Goal: Information Seeking & Learning: Learn about a topic

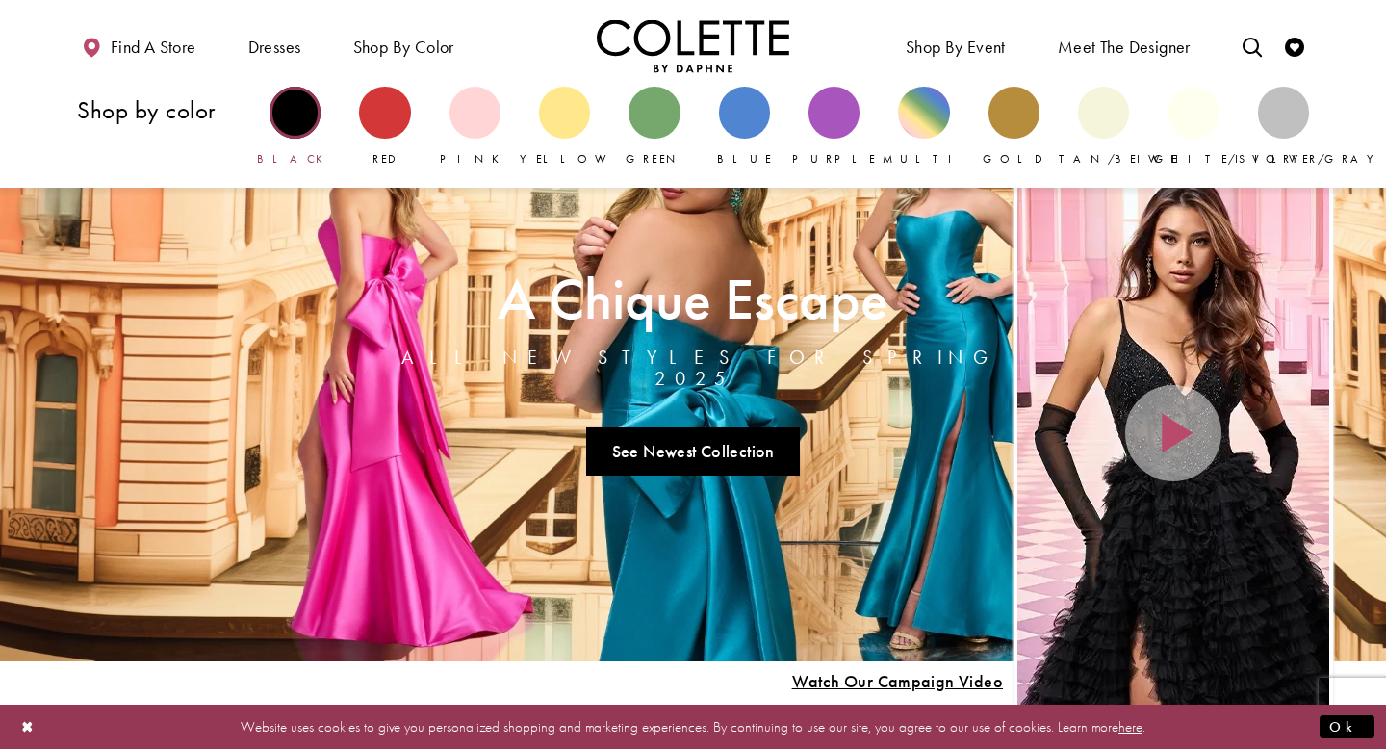
click at [291, 115] on div "Primary block" at bounding box center [294, 112] width 51 height 51
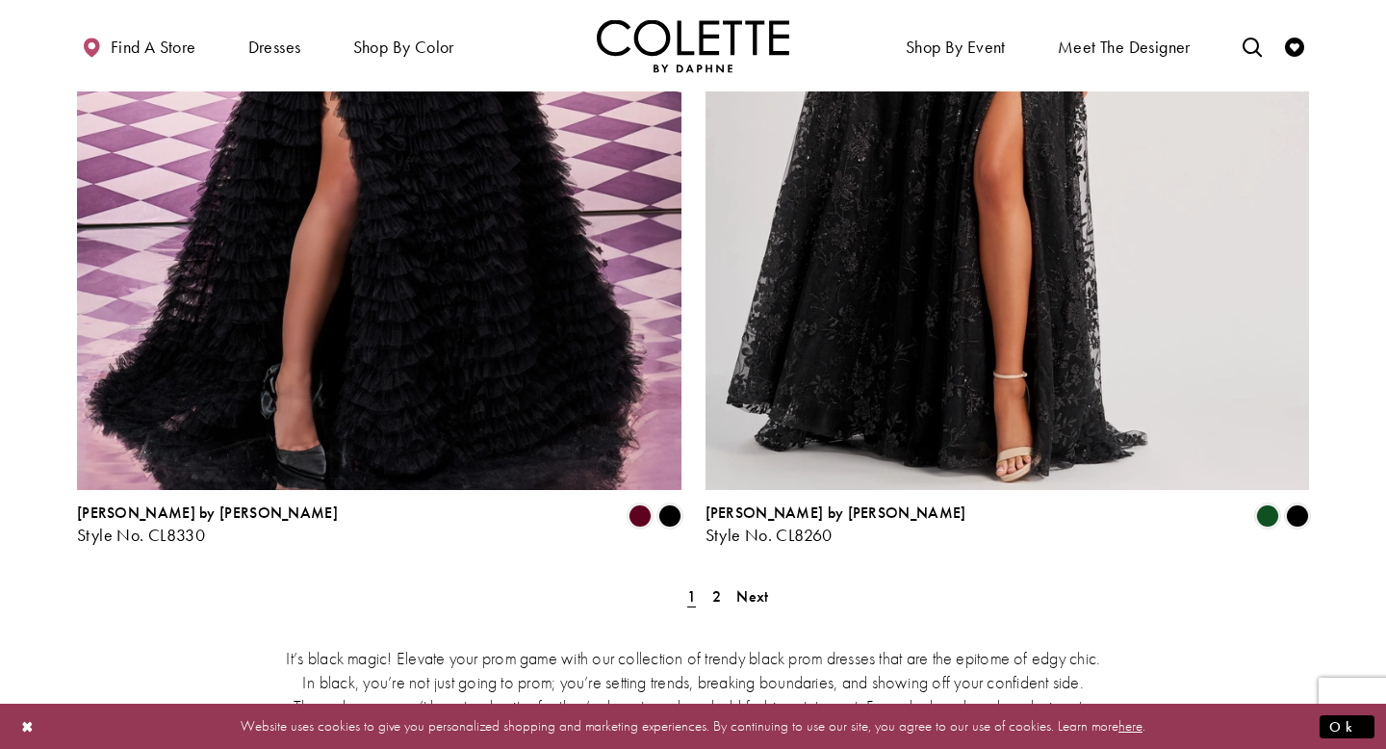
scroll to position [3248, 0]
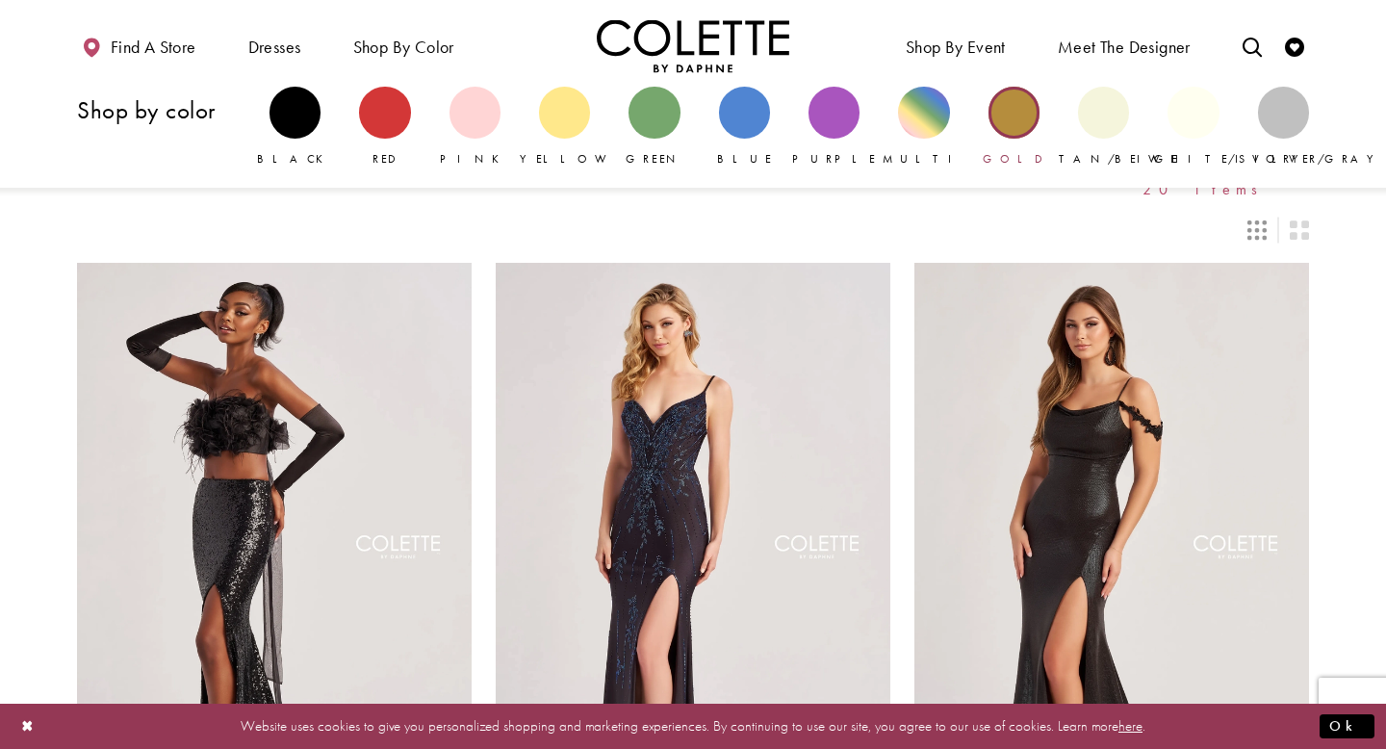
click at [1012, 115] on div "Primary block" at bounding box center [1013, 112] width 51 height 51
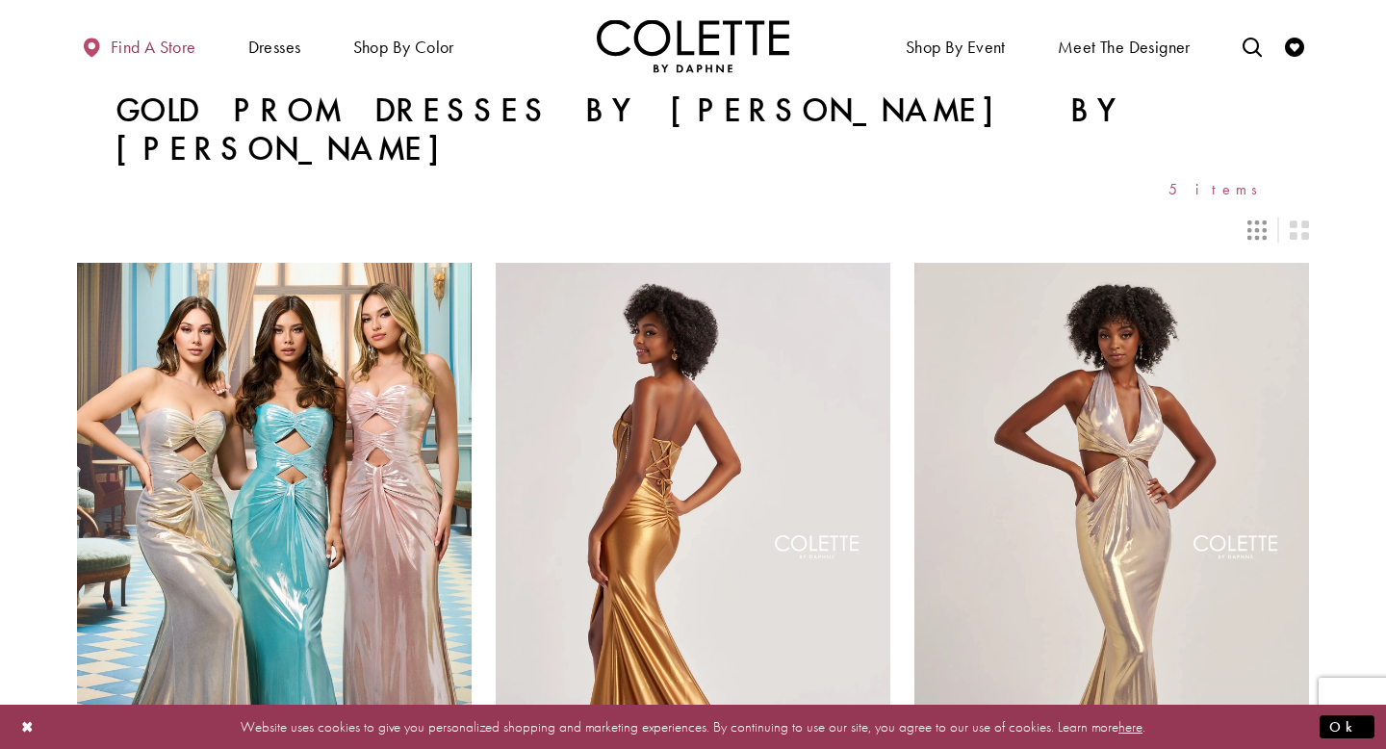
click at [166, 47] on span "Find a store" at bounding box center [154, 47] width 86 height 19
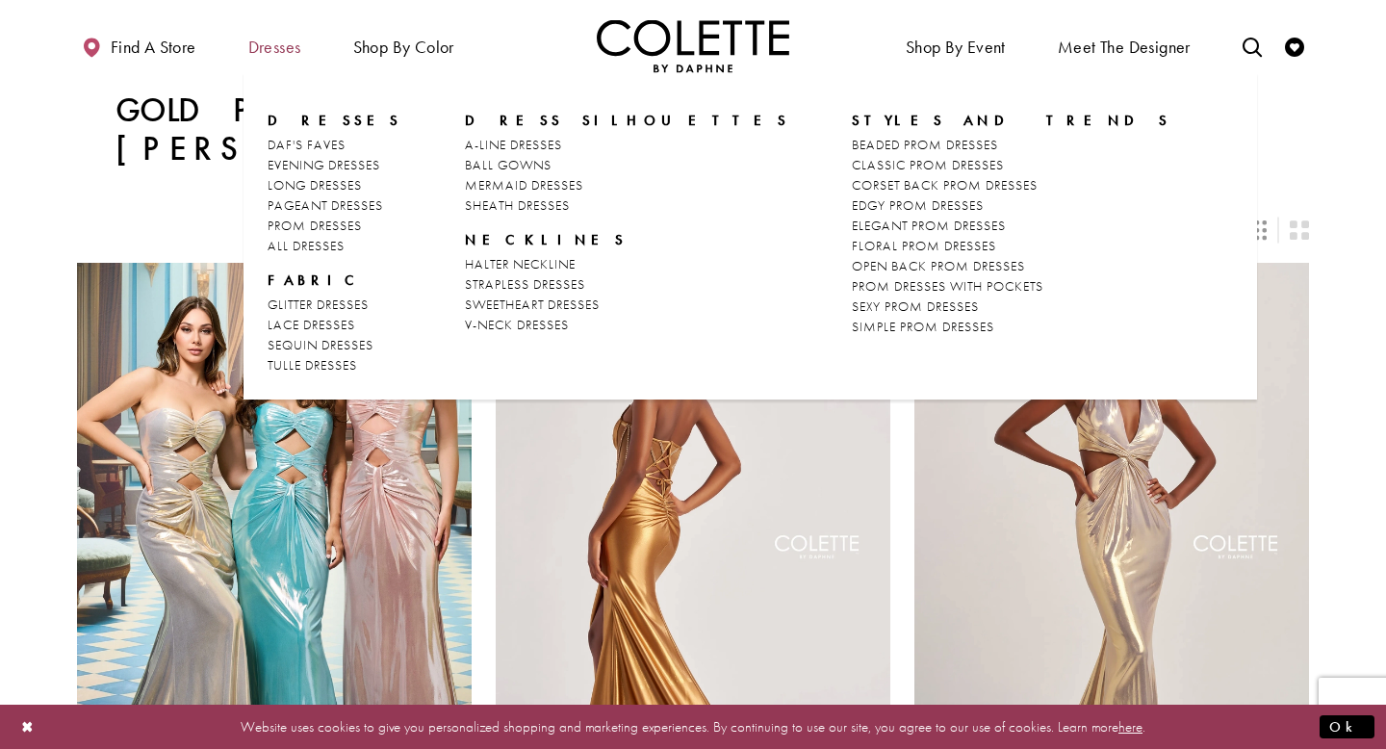
click at [273, 47] on span "Dresses" at bounding box center [274, 47] width 53 height 19
click at [342, 182] on span "LONG DRESSES" at bounding box center [315, 184] width 94 height 17
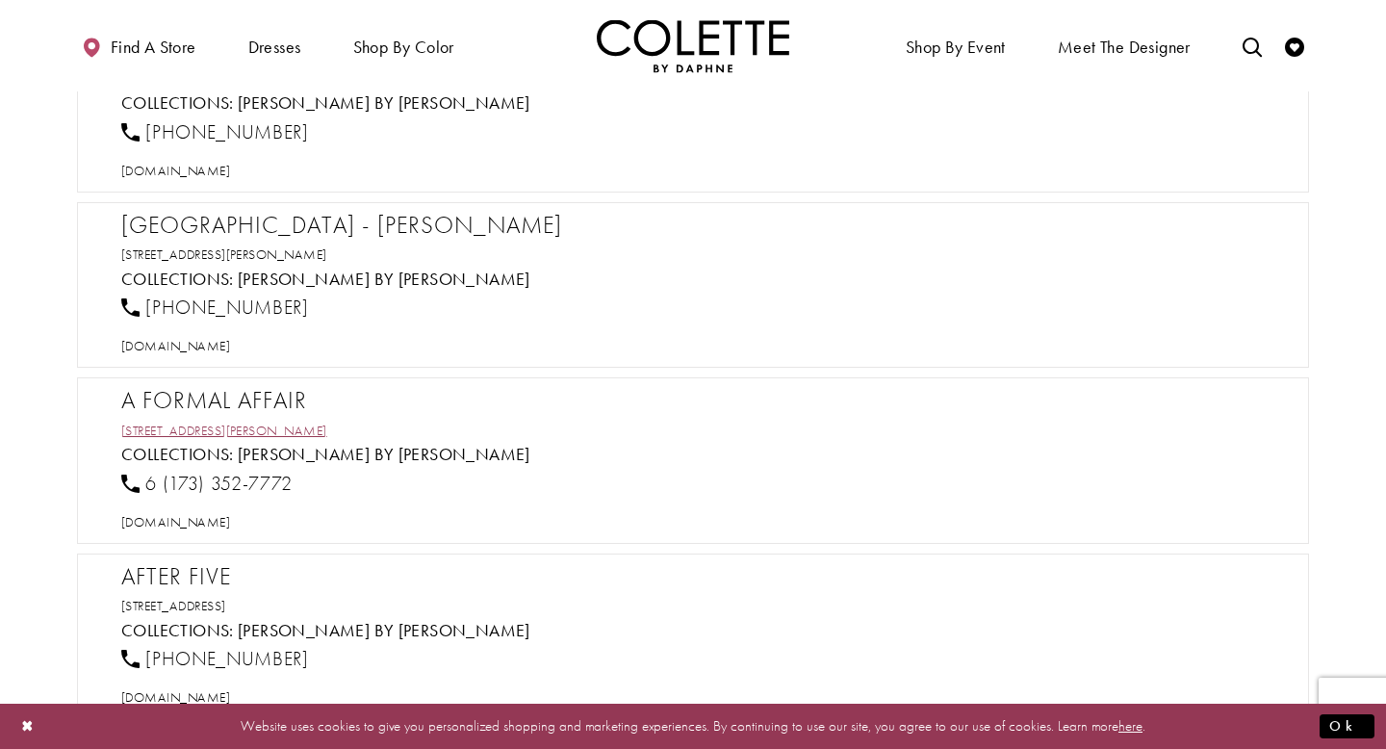
click at [249, 434] on link "15 Samford Rd, Alderley QLD 4051, Australia" at bounding box center [224, 430] width 206 height 17
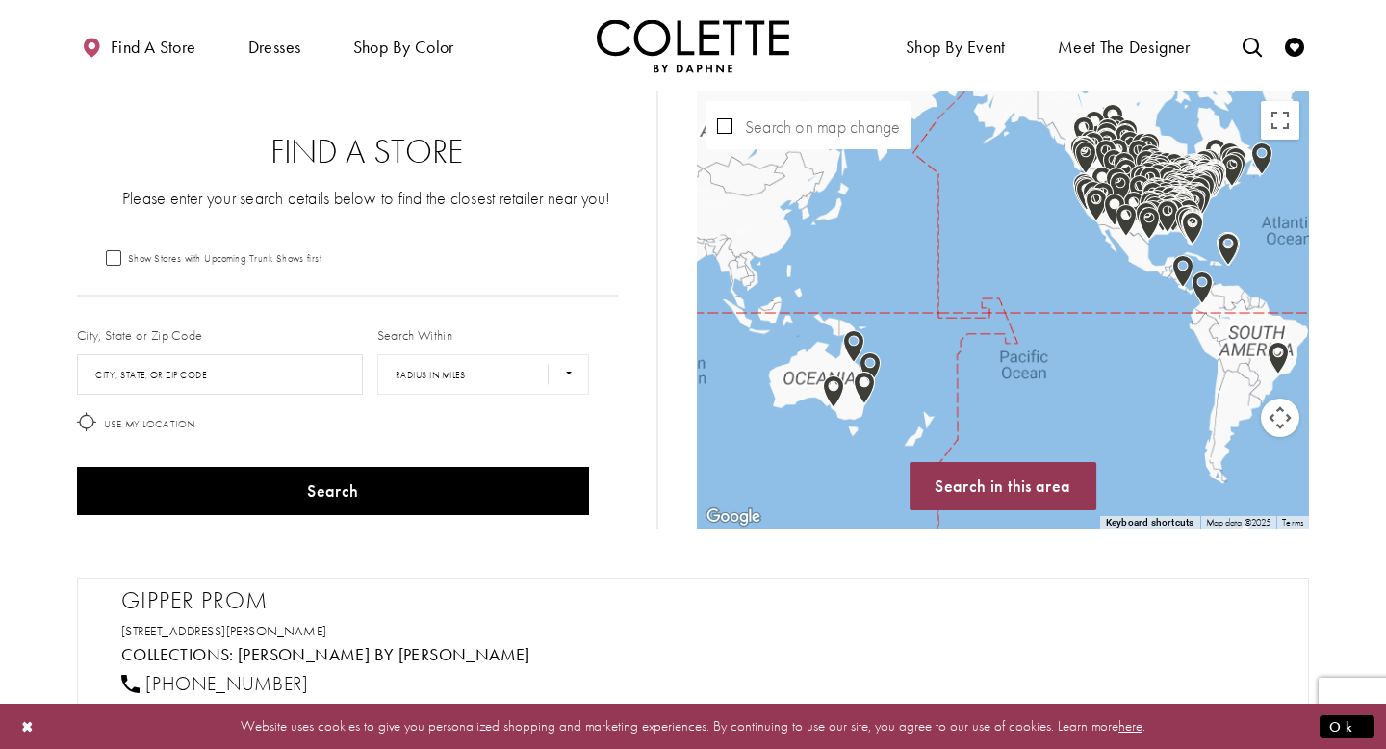
click at [859, 362] on img "Map with store locations" at bounding box center [869, 368] width 21 height 33
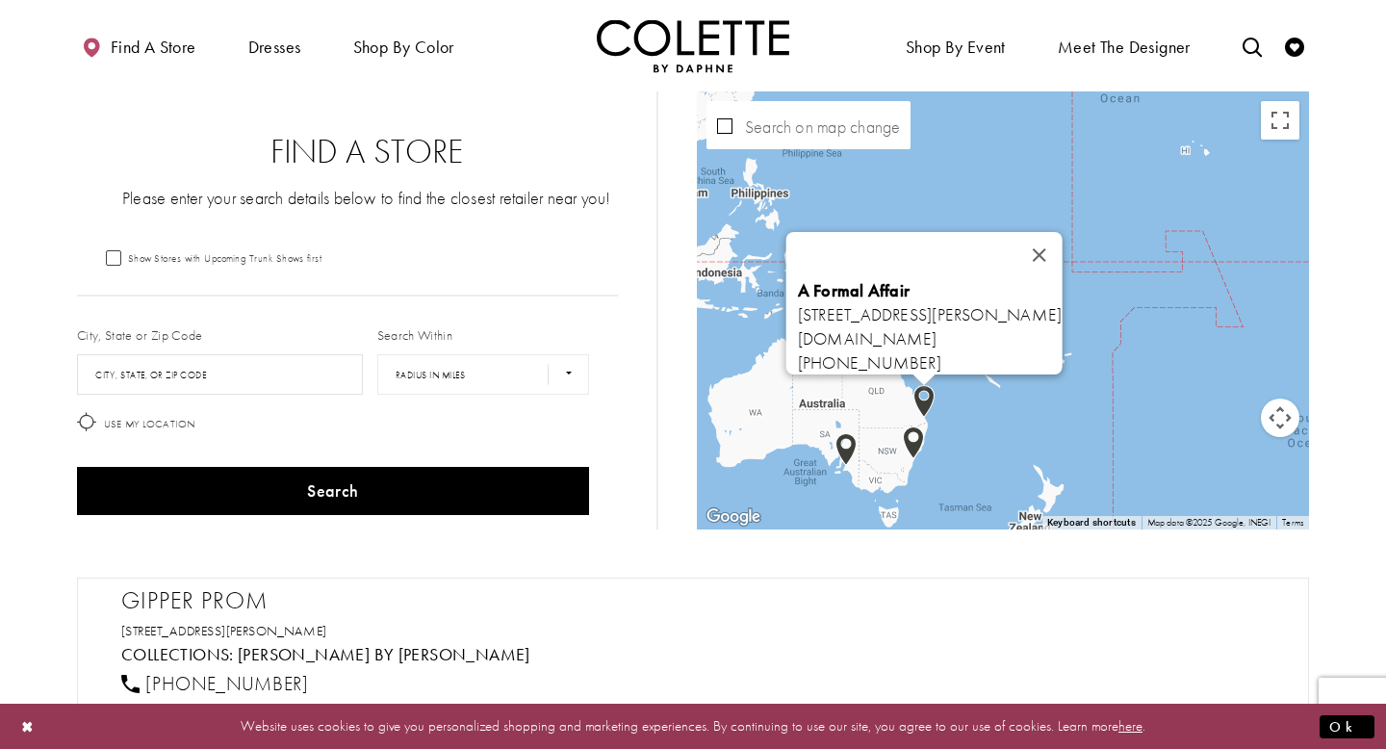
click at [912, 437] on img "Map with store locations" at bounding box center [913, 442] width 21 height 33
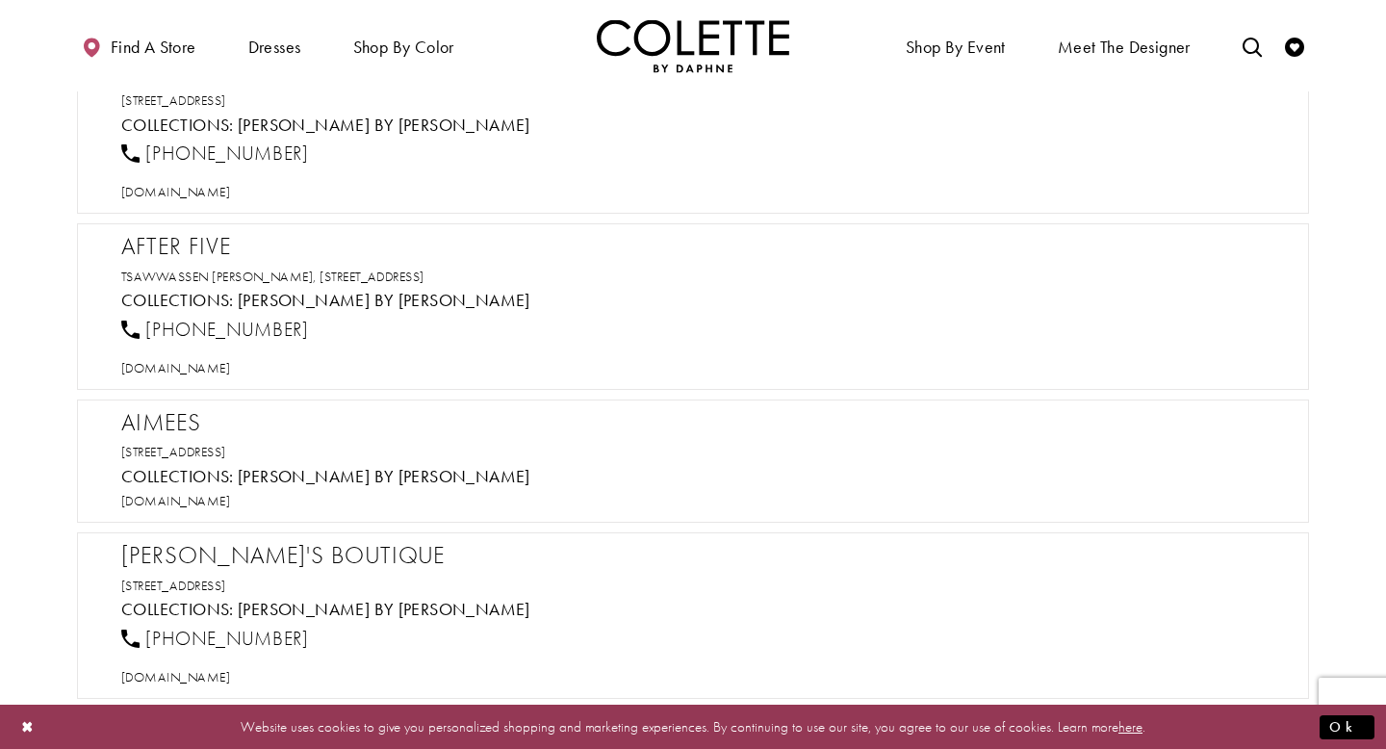
scroll to position [1065, 0]
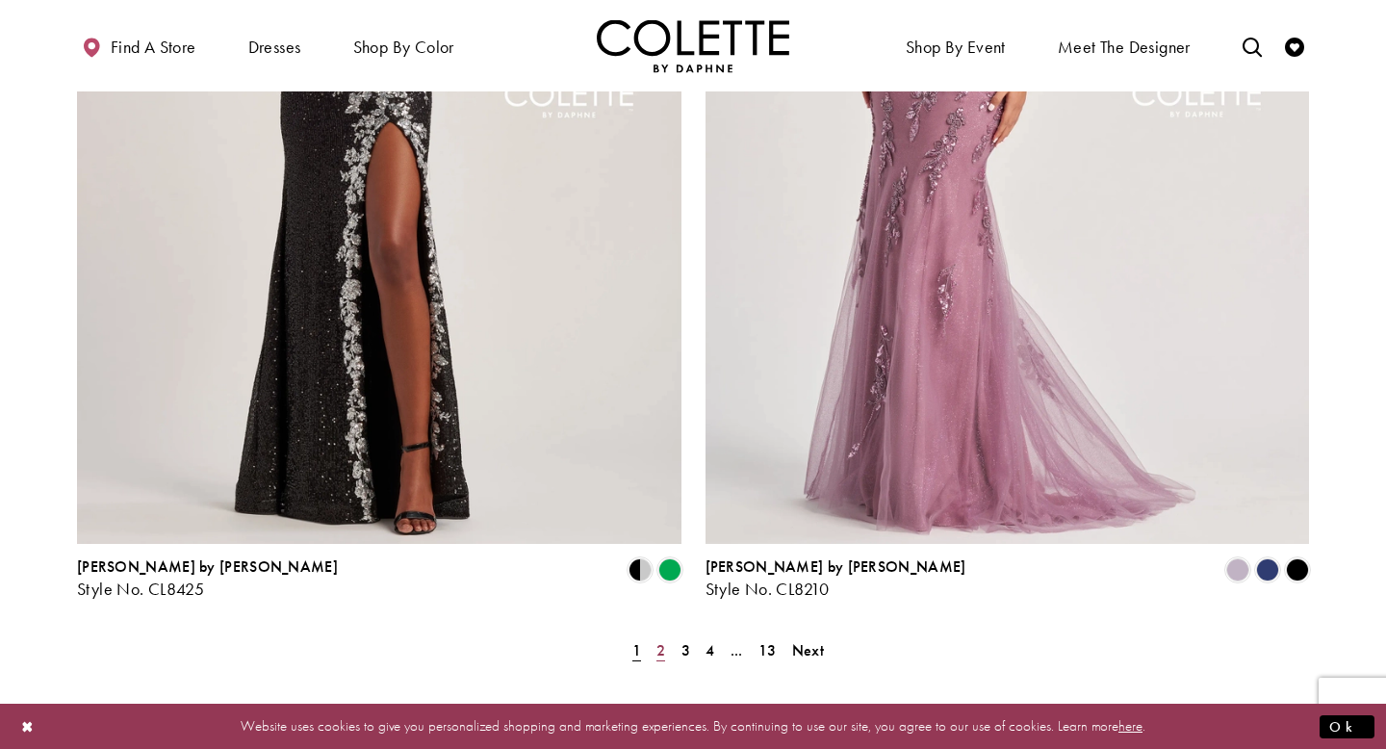
scroll to position [3405, 0]
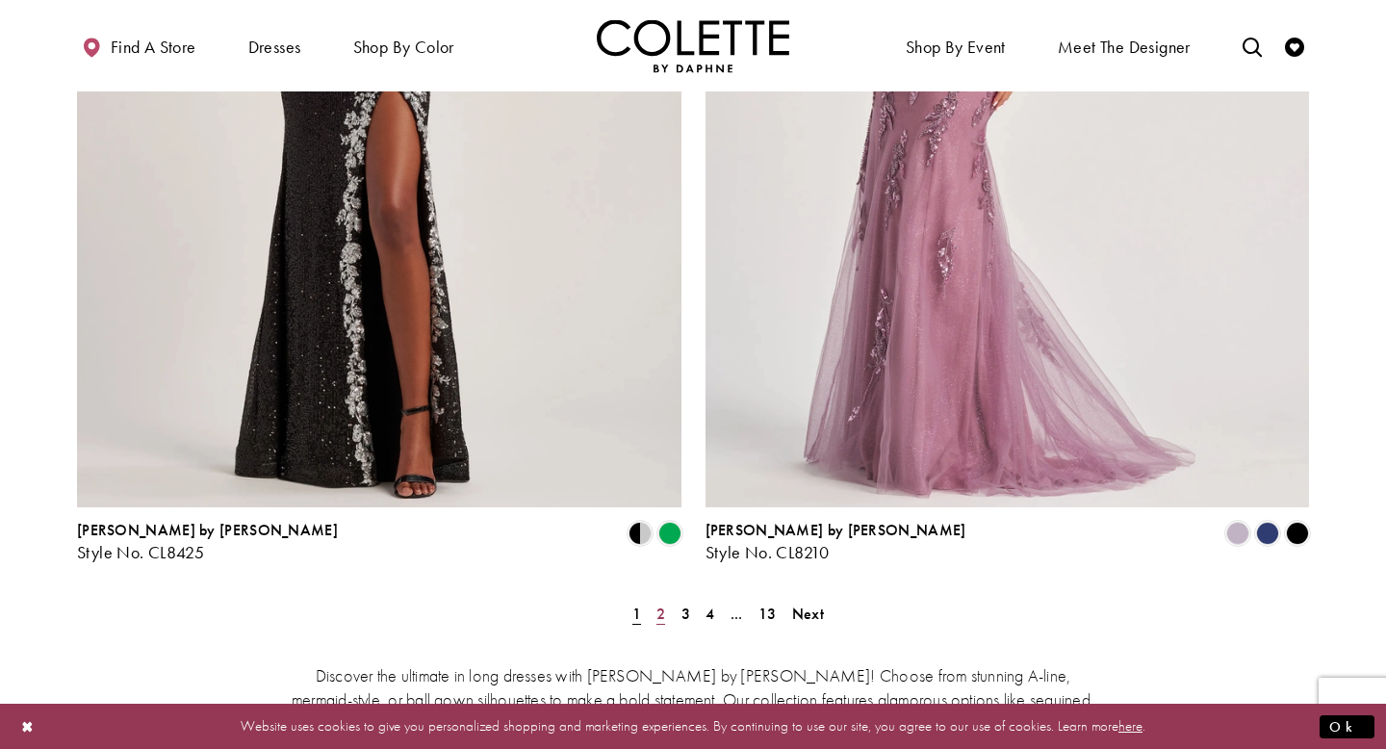
click at [657, 603] on span "2" at bounding box center [660, 613] width 9 height 20
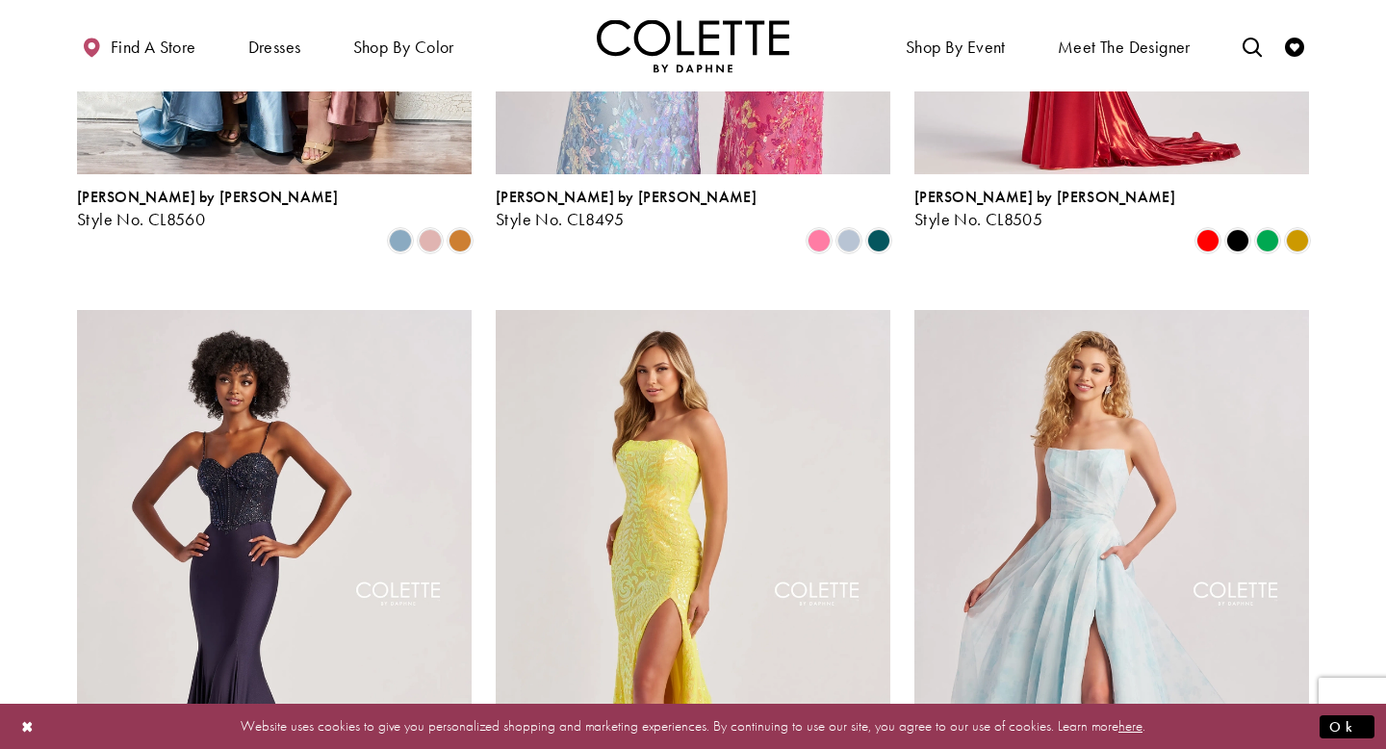
scroll to position [1615, 0]
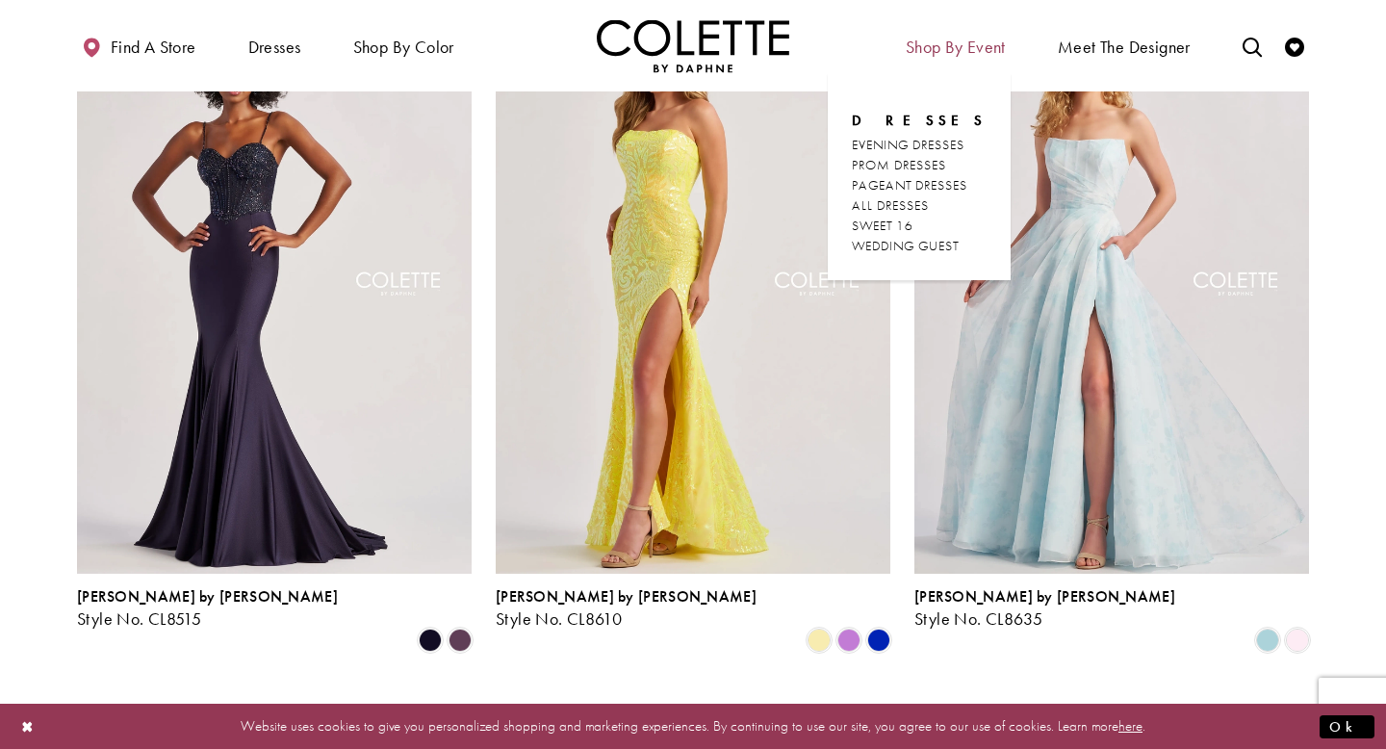
click at [968, 48] on span "Shop By Event" at bounding box center [956, 47] width 100 height 19
click at [925, 168] on span "PROM DRESSES" at bounding box center [899, 164] width 94 height 17
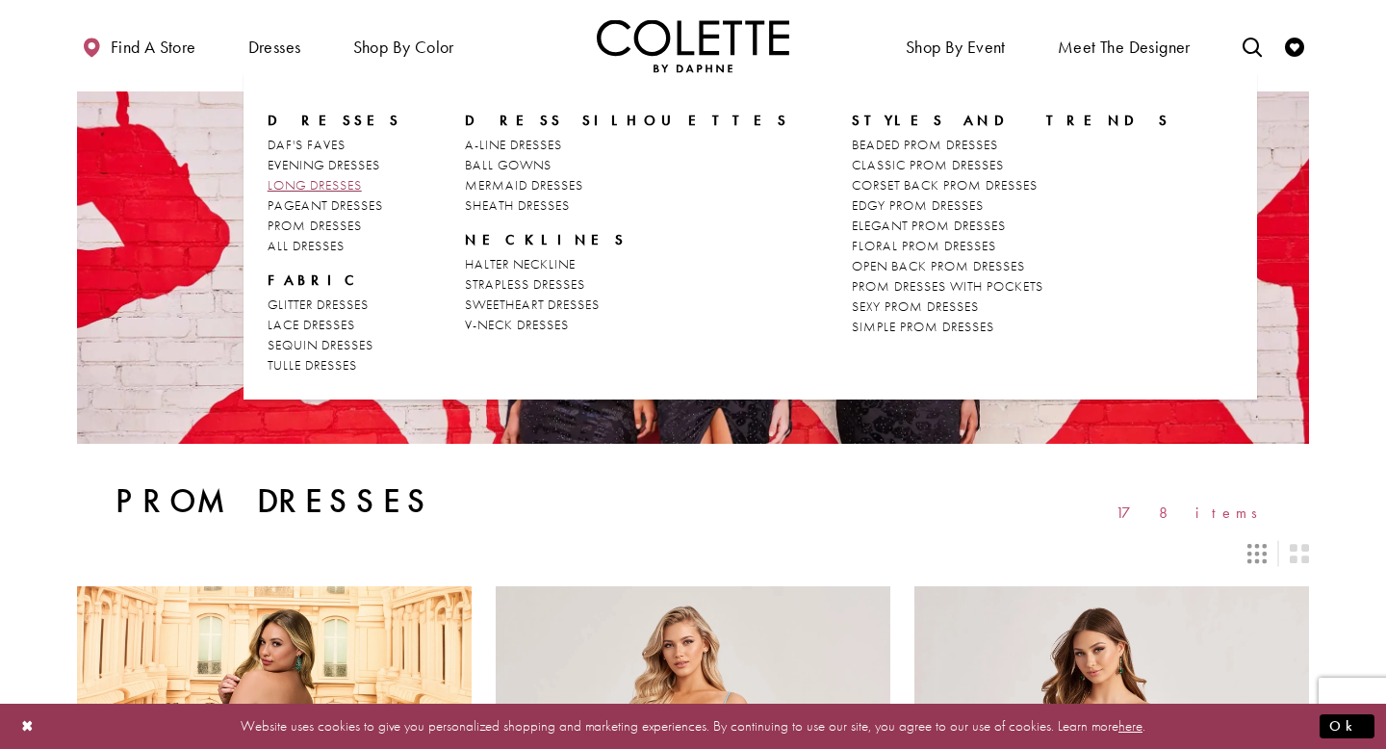
click at [320, 185] on span "LONG DRESSES" at bounding box center [315, 184] width 94 height 17
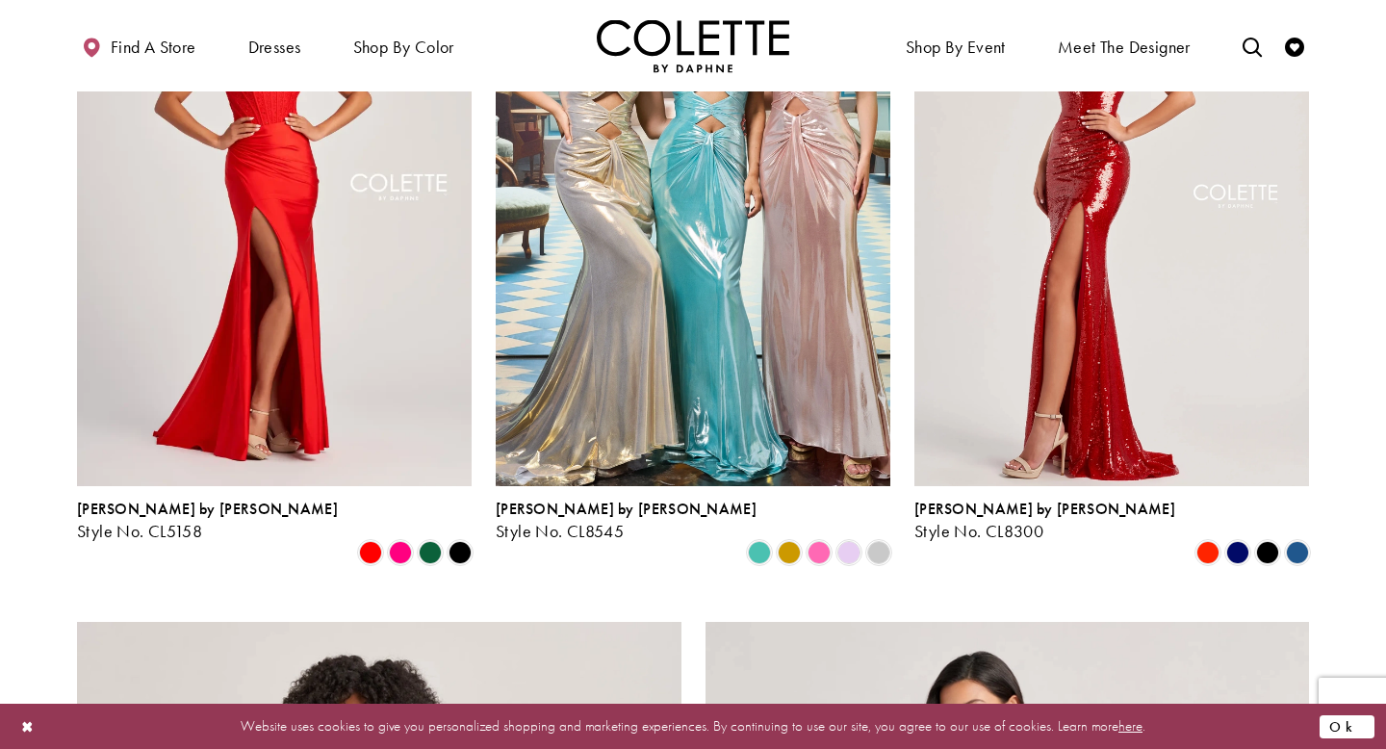
scroll to position [2412, 0]
click at [1348, 729] on button "Ok" at bounding box center [1346, 726] width 55 height 24
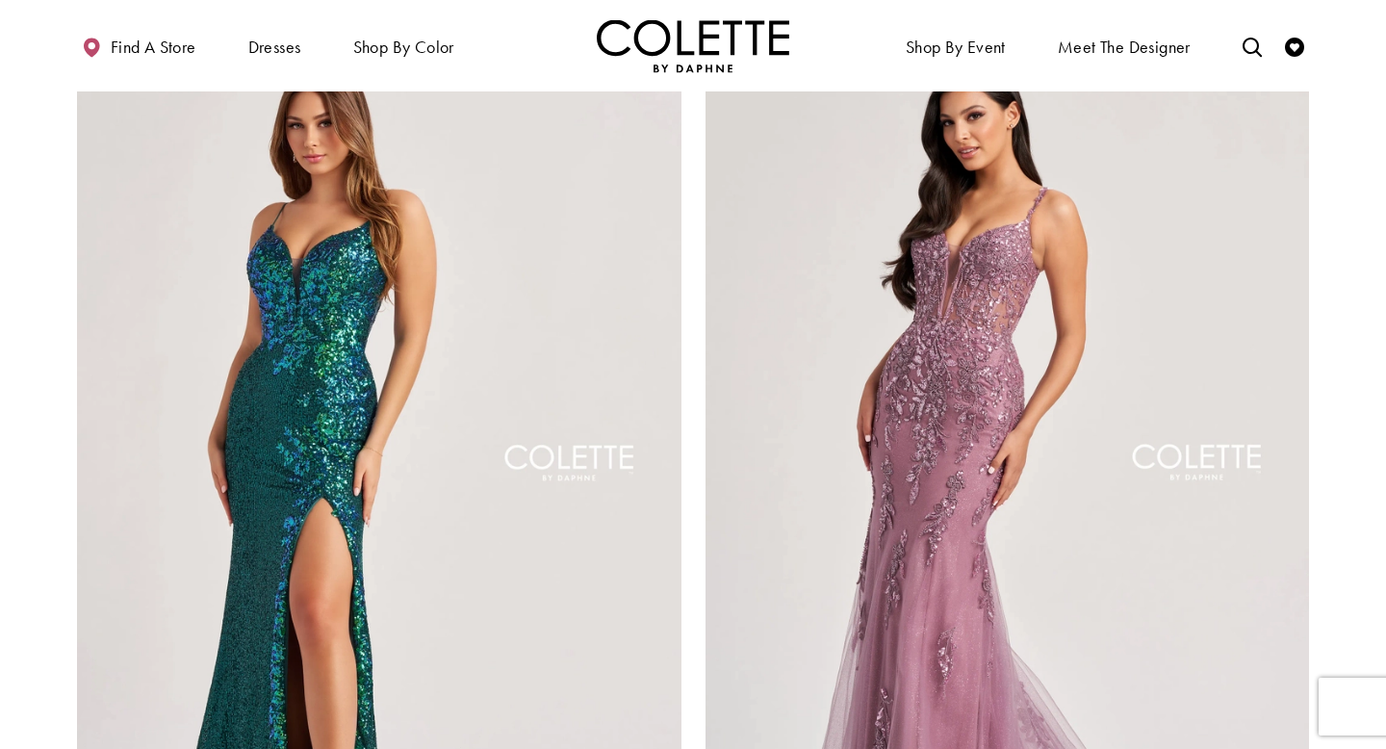
scroll to position [3233, 0]
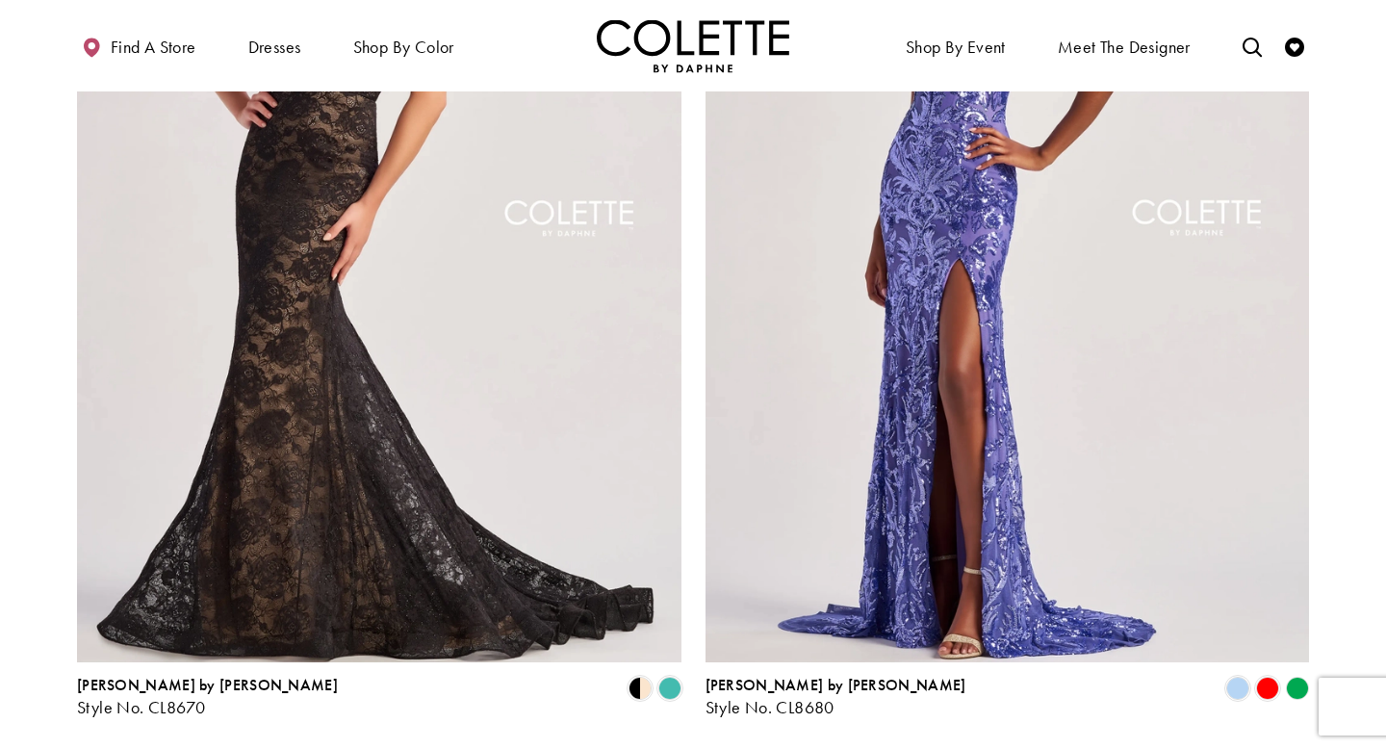
scroll to position [3688, 0]
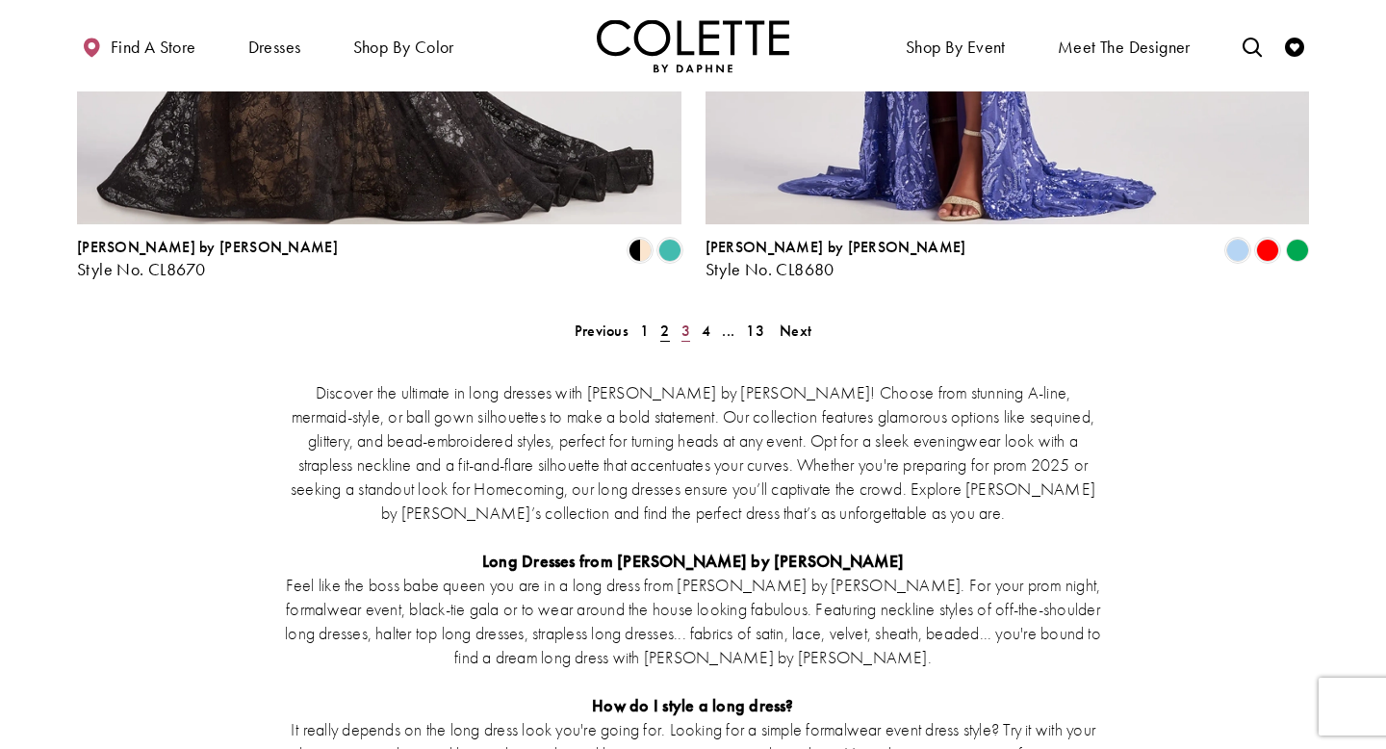
click at [688, 320] on span "3" at bounding box center [685, 330] width 9 height 20
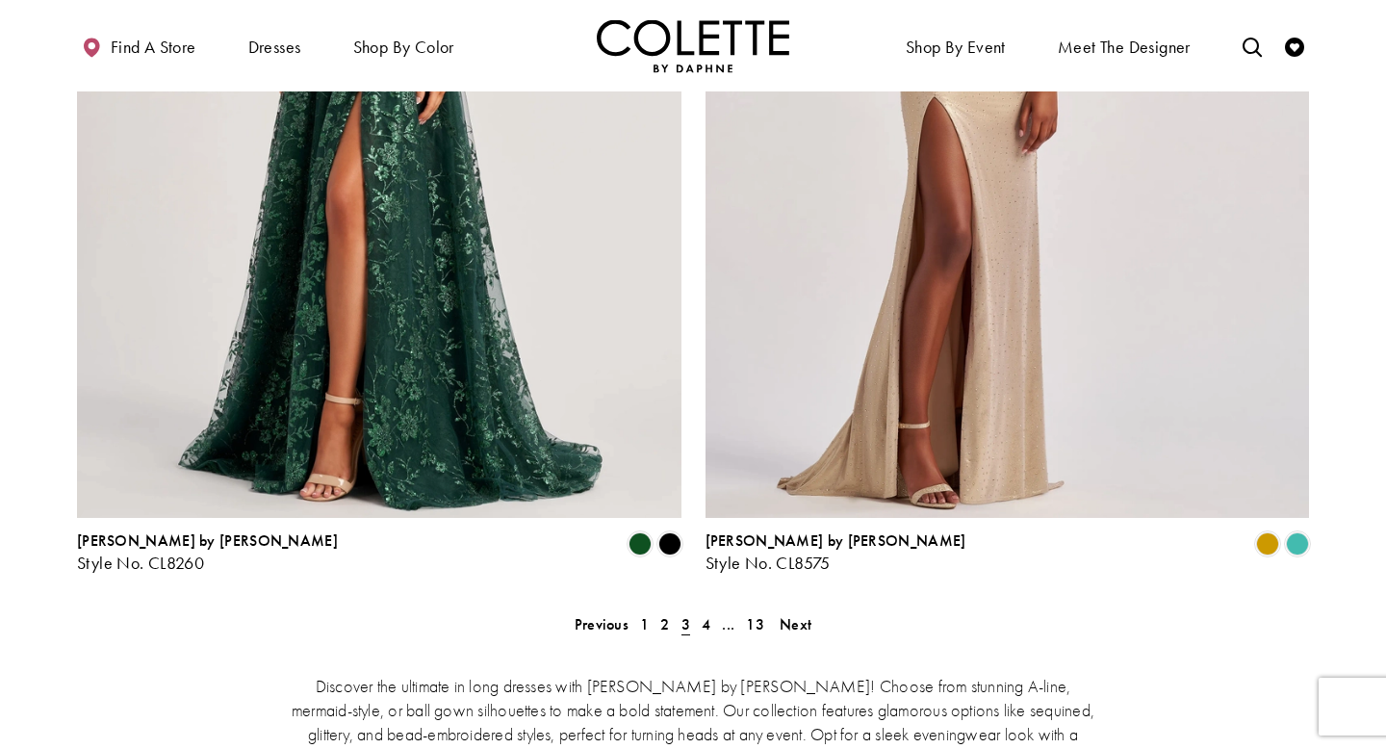
scroll to position [3755, 0]
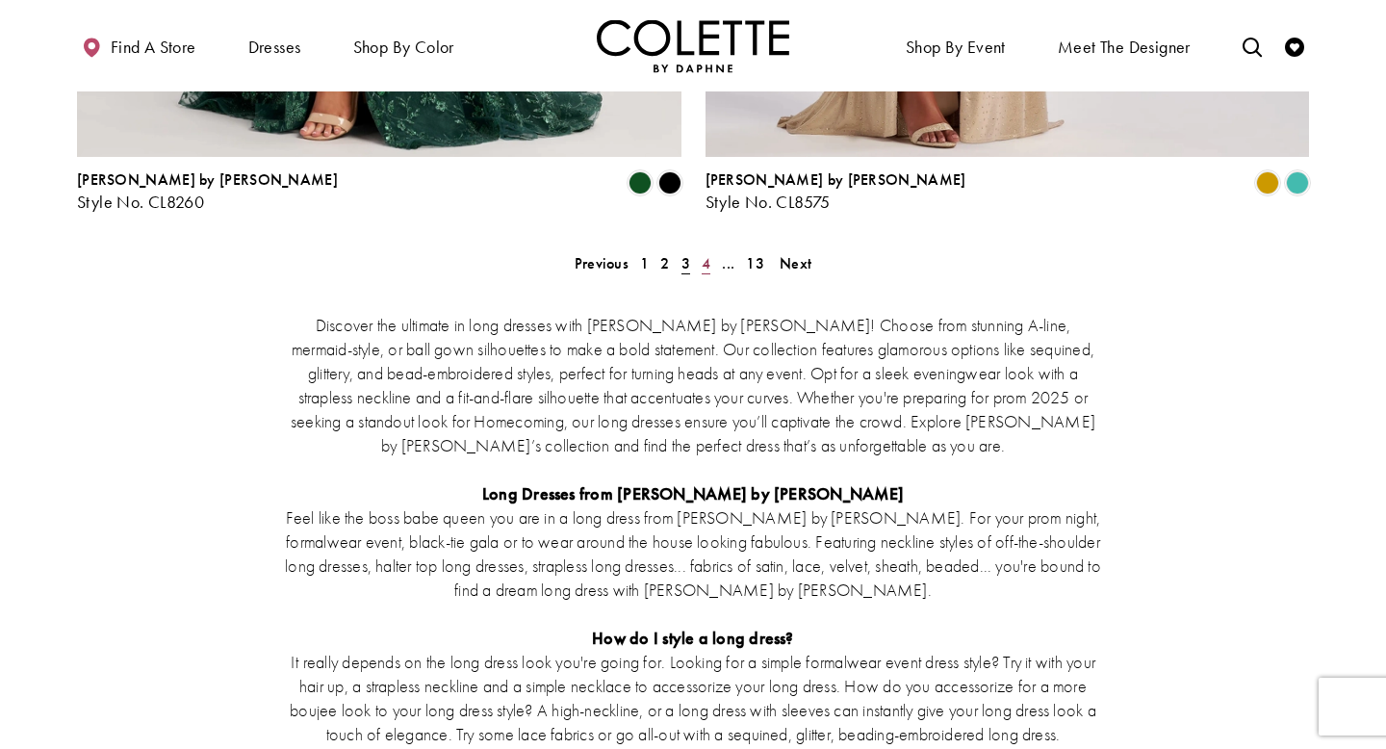
click at [711, 249] on link "4" at bounding box center [706, 263] width 20 height 28
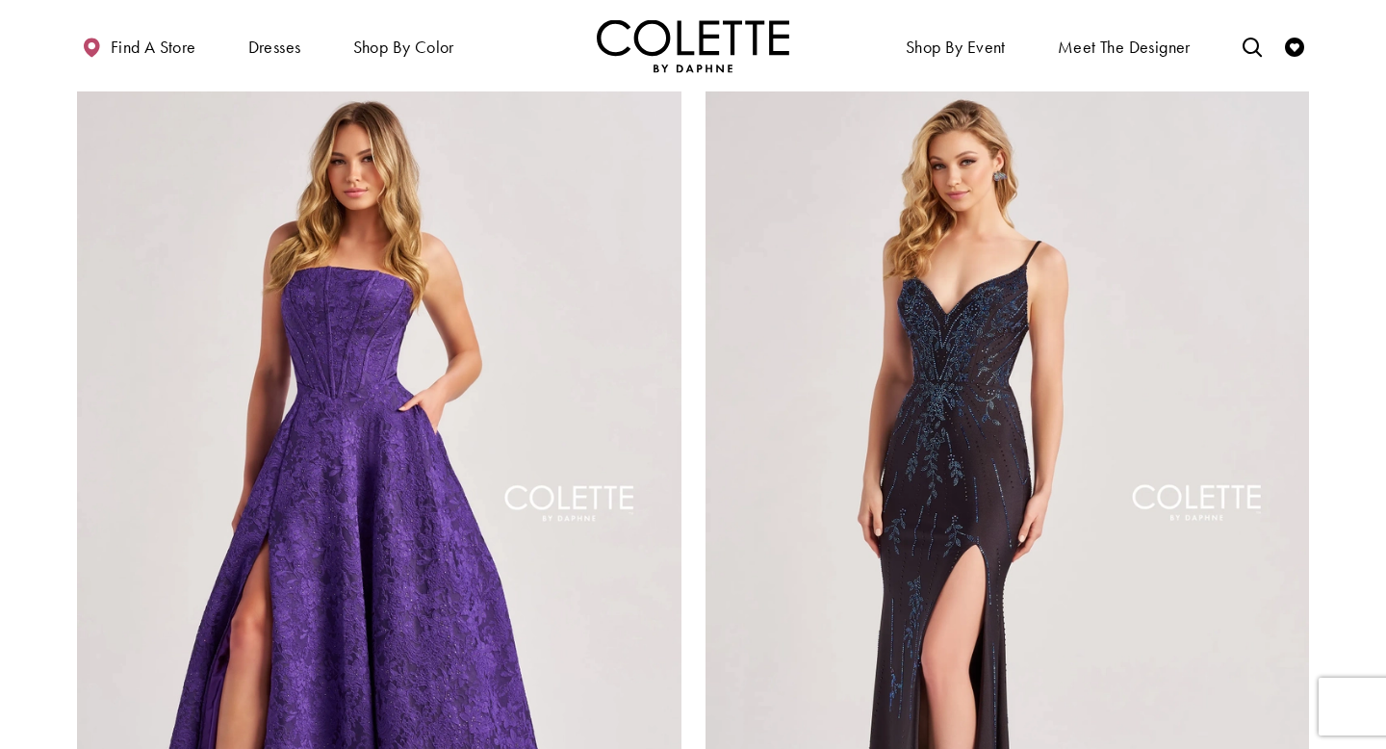
scroll to position [3213, 0]
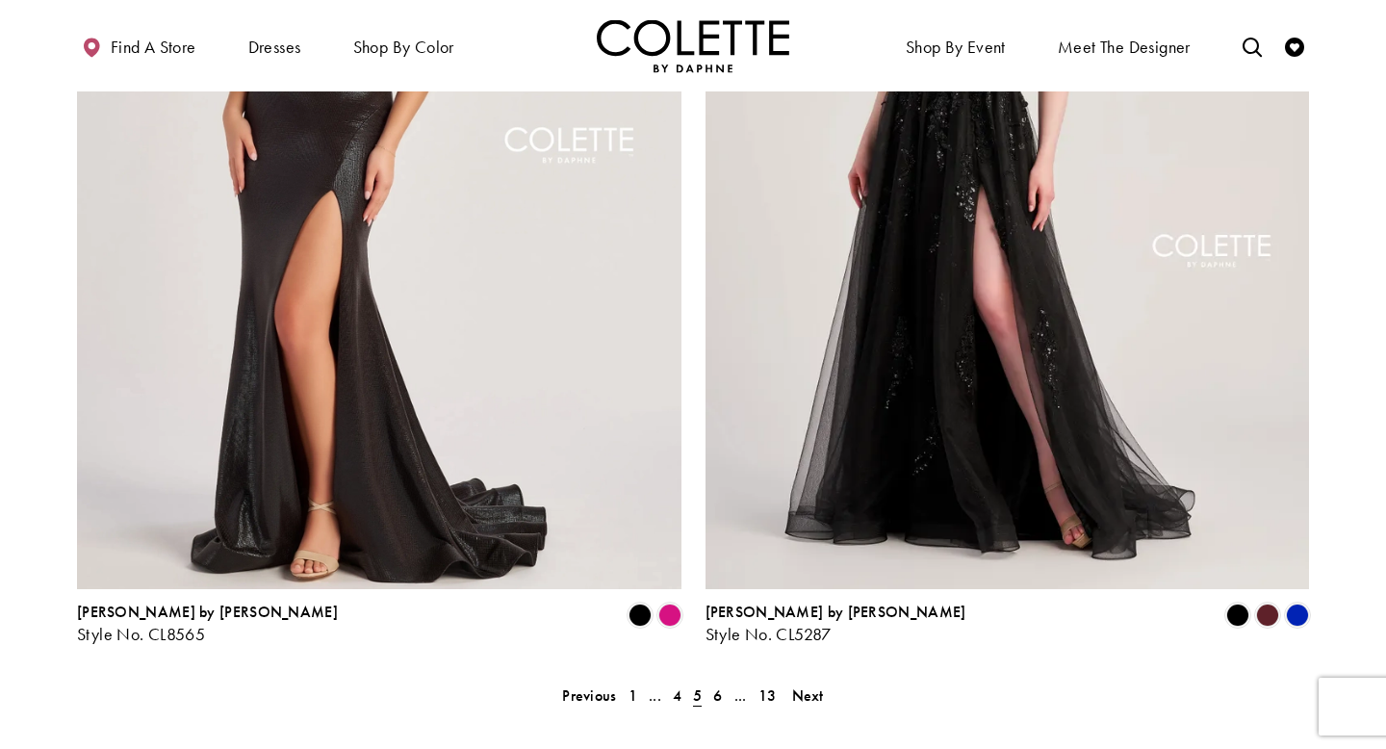
scroll to position [3328, 0]
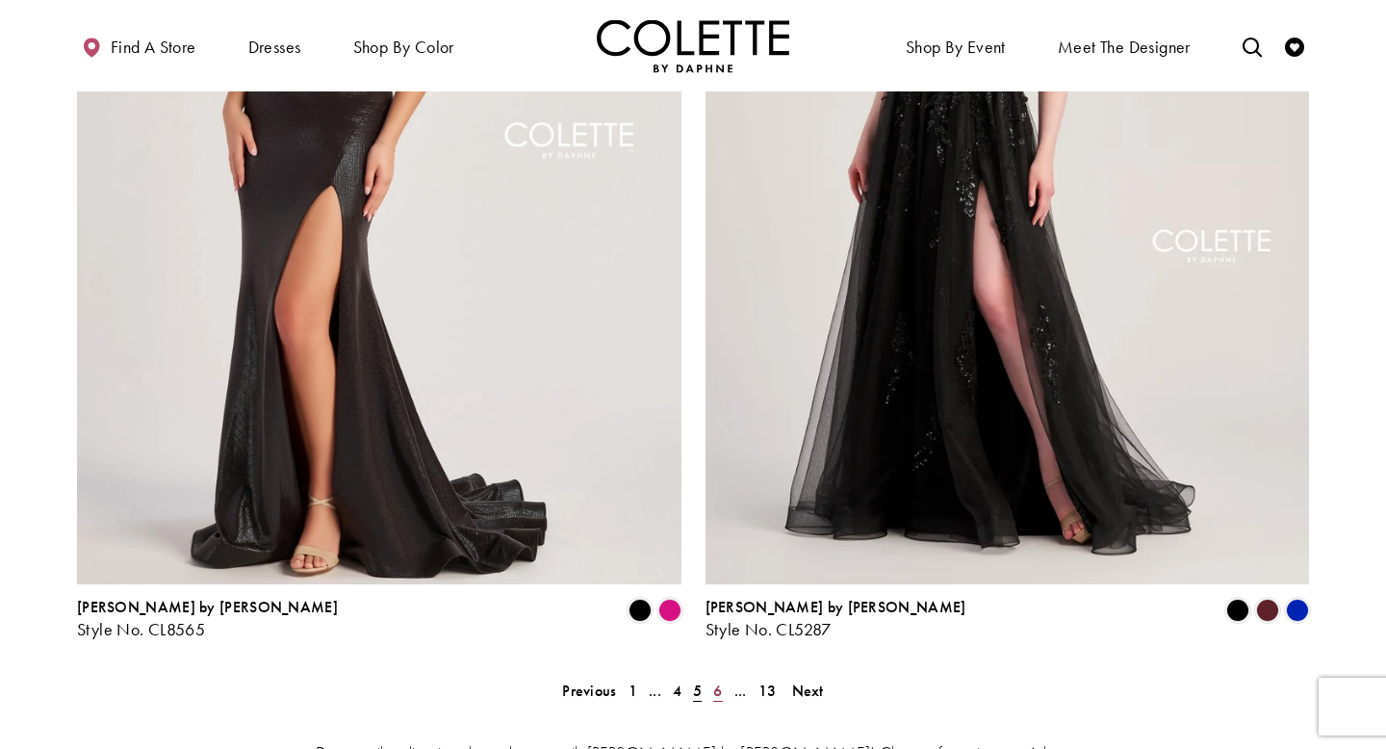
click at [714, 680] on span "6" at bounding box center [717, 690] width 9 height 20
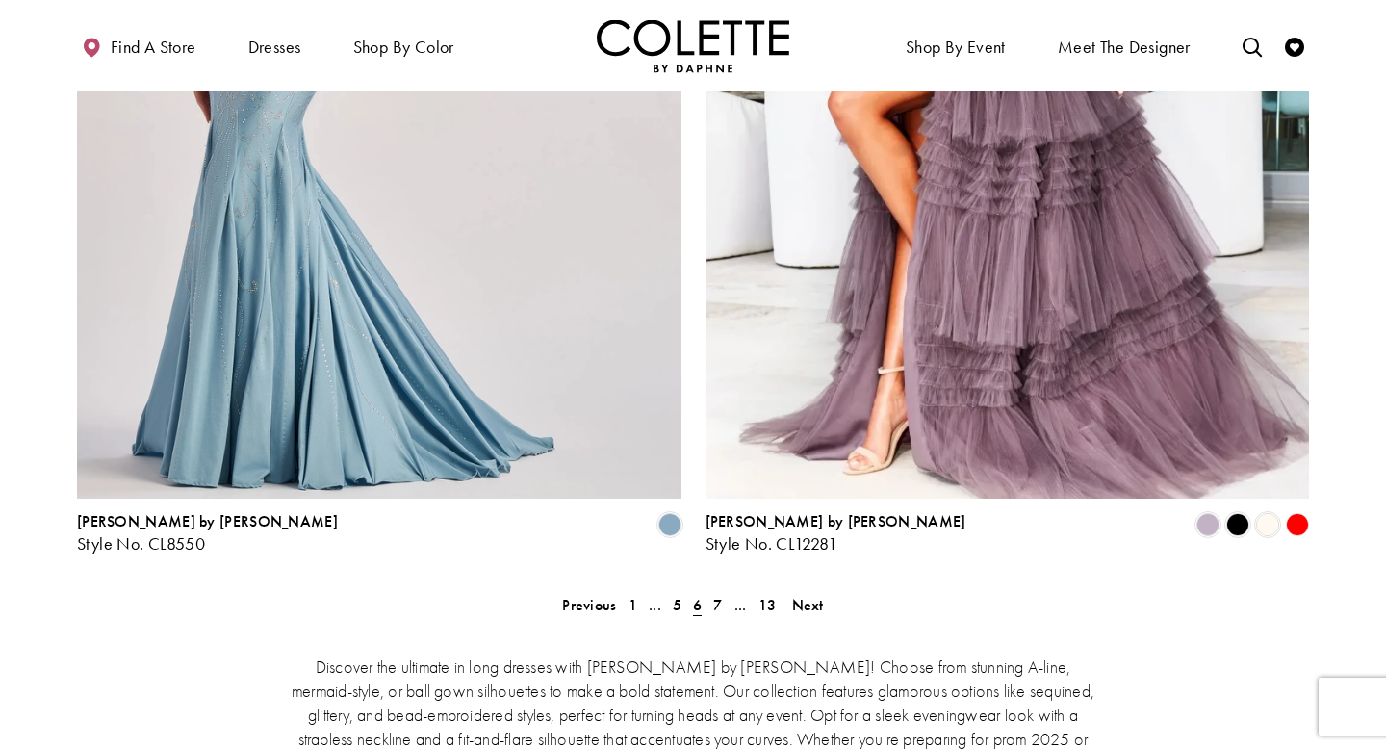
scroll to position [3436, 0]
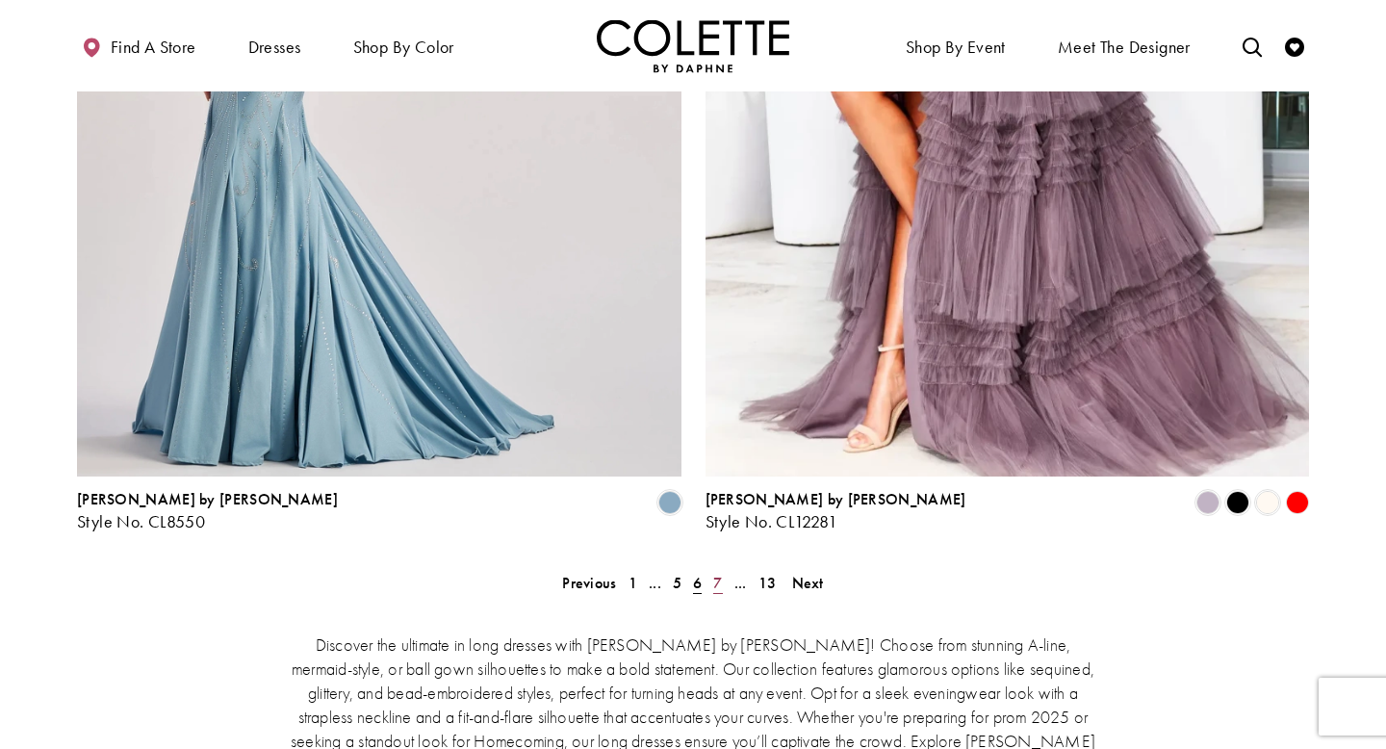
click at [719, 573] on span "7" at bounding box center [717, 583] width 9 height 20
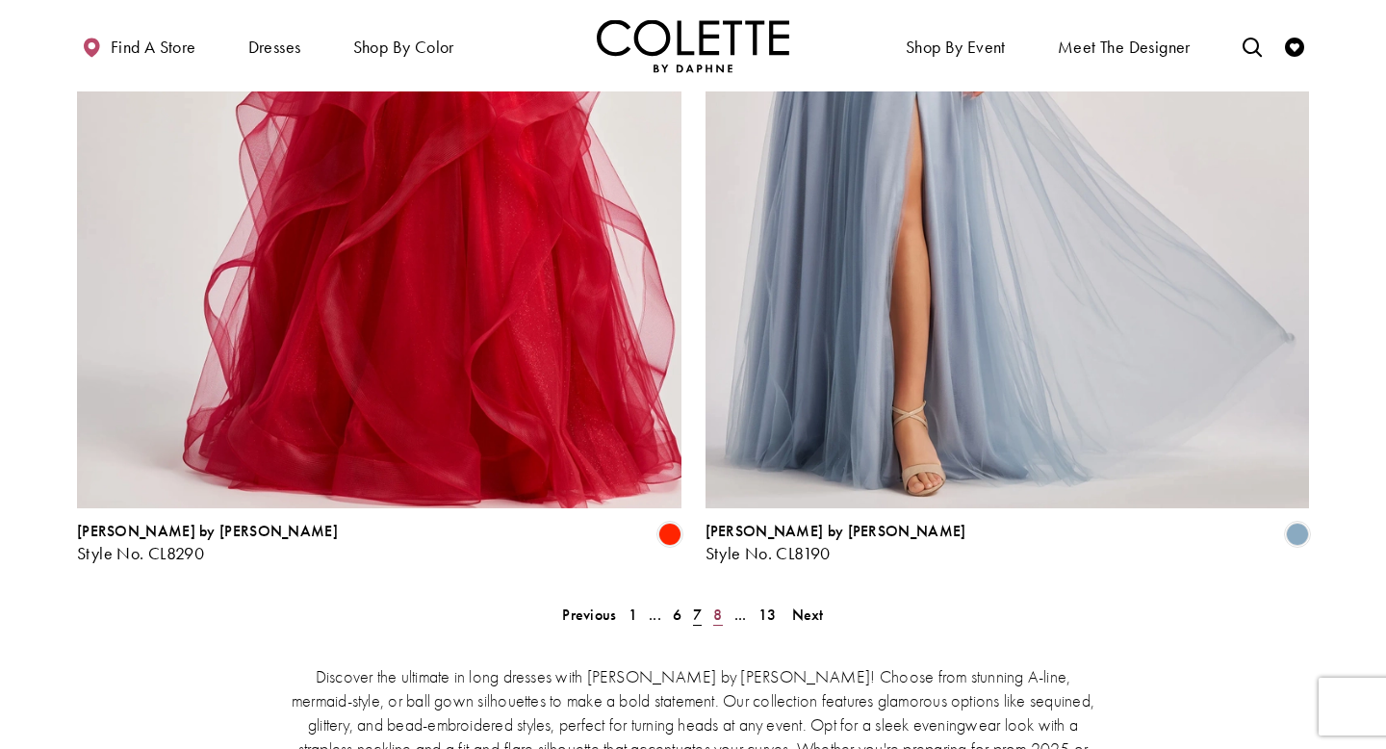
scroll to position [3405, 0]
click at [721, 603] on span "8" at bounding box center [717, 613] width 9 height 20
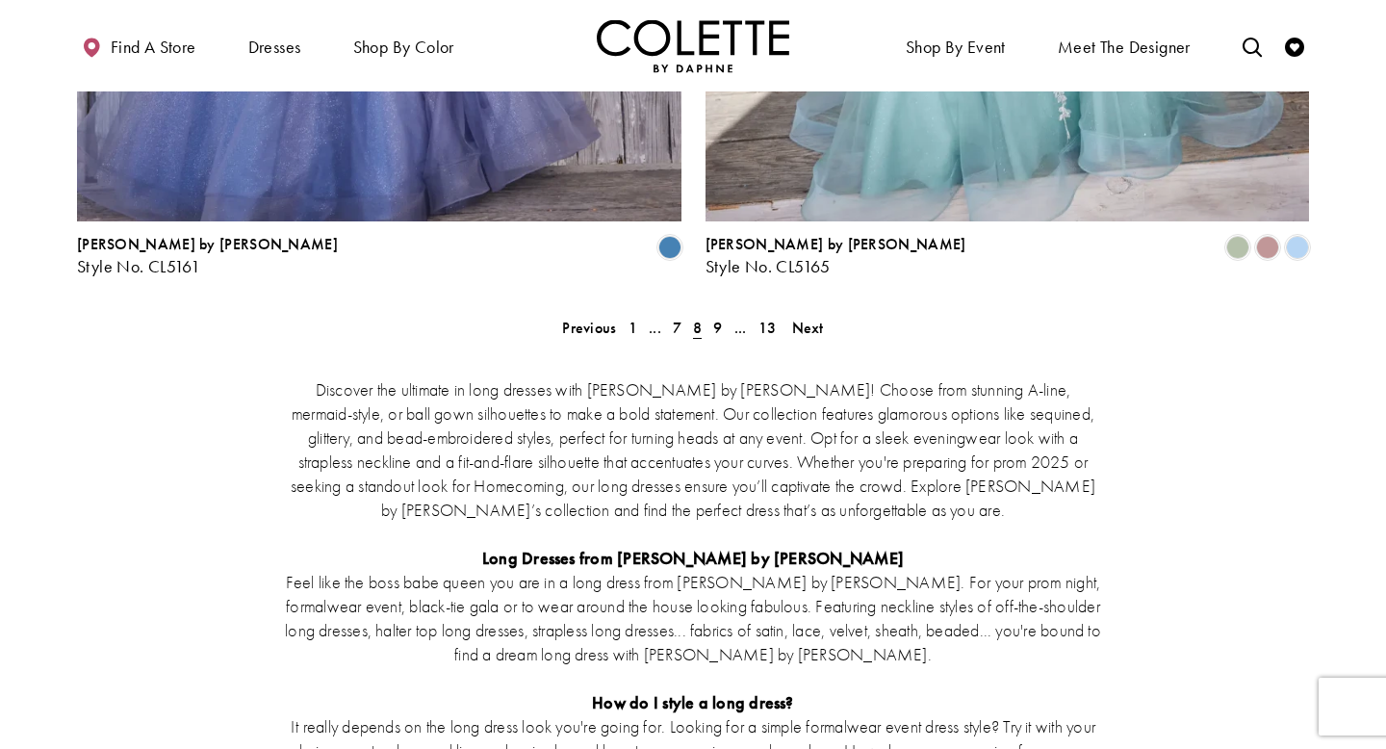
scroll to position [3538, 0]
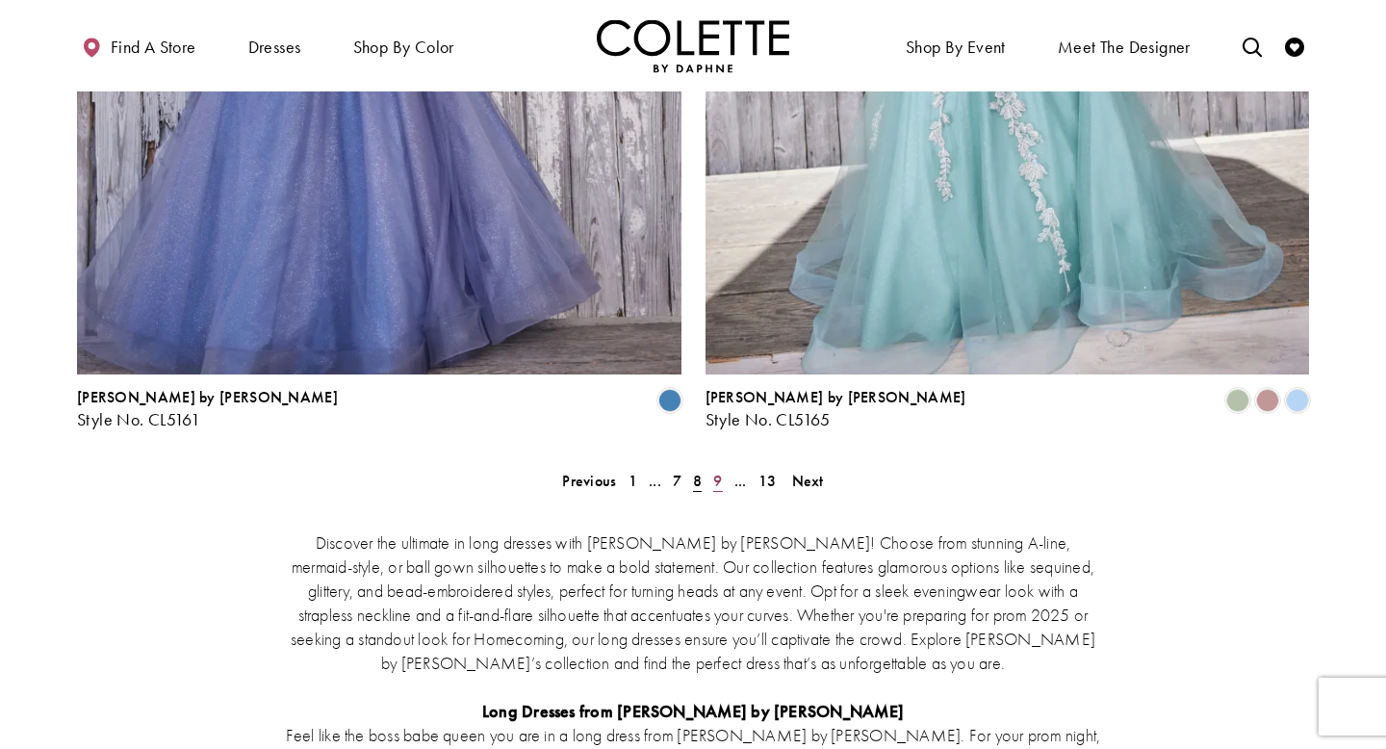
click at [714, 471] on span "9" at bounding box center [717, 481] width 9 height 20
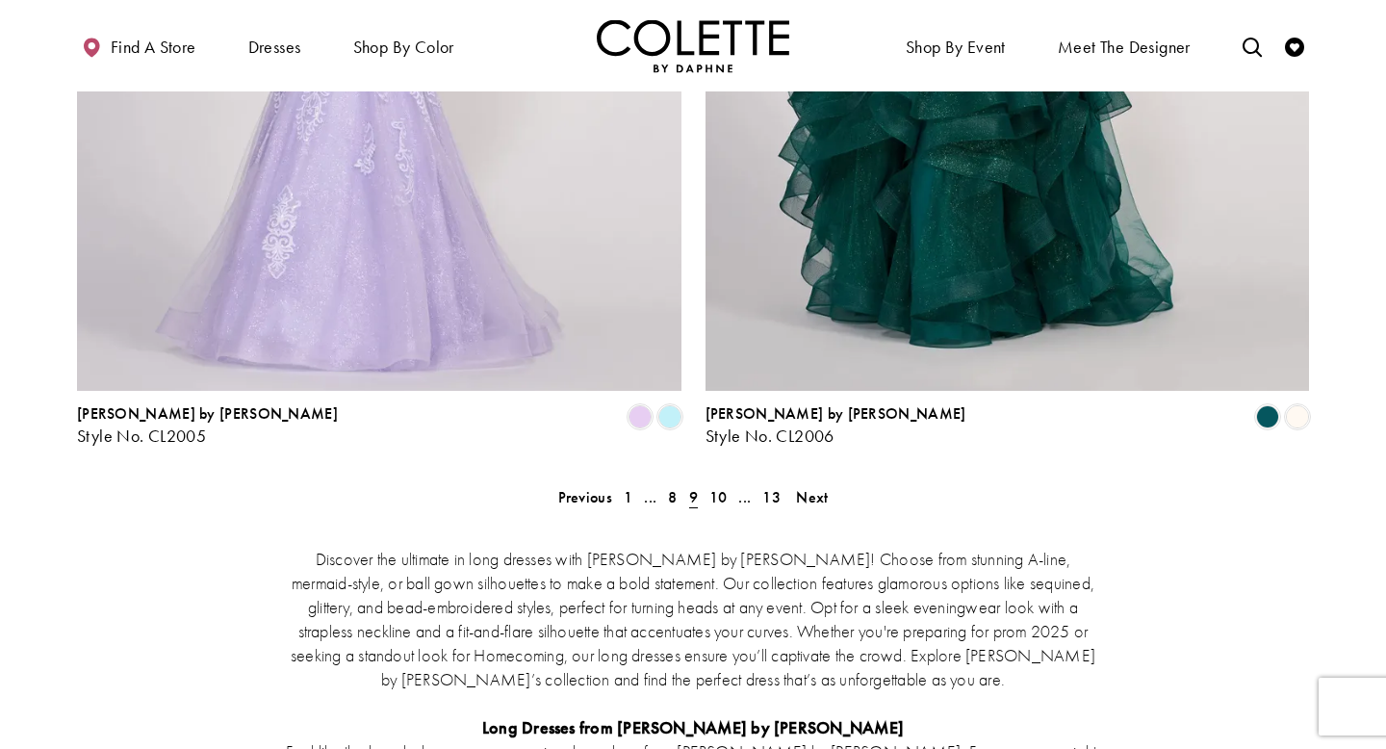
scroll to position [3524, 0]
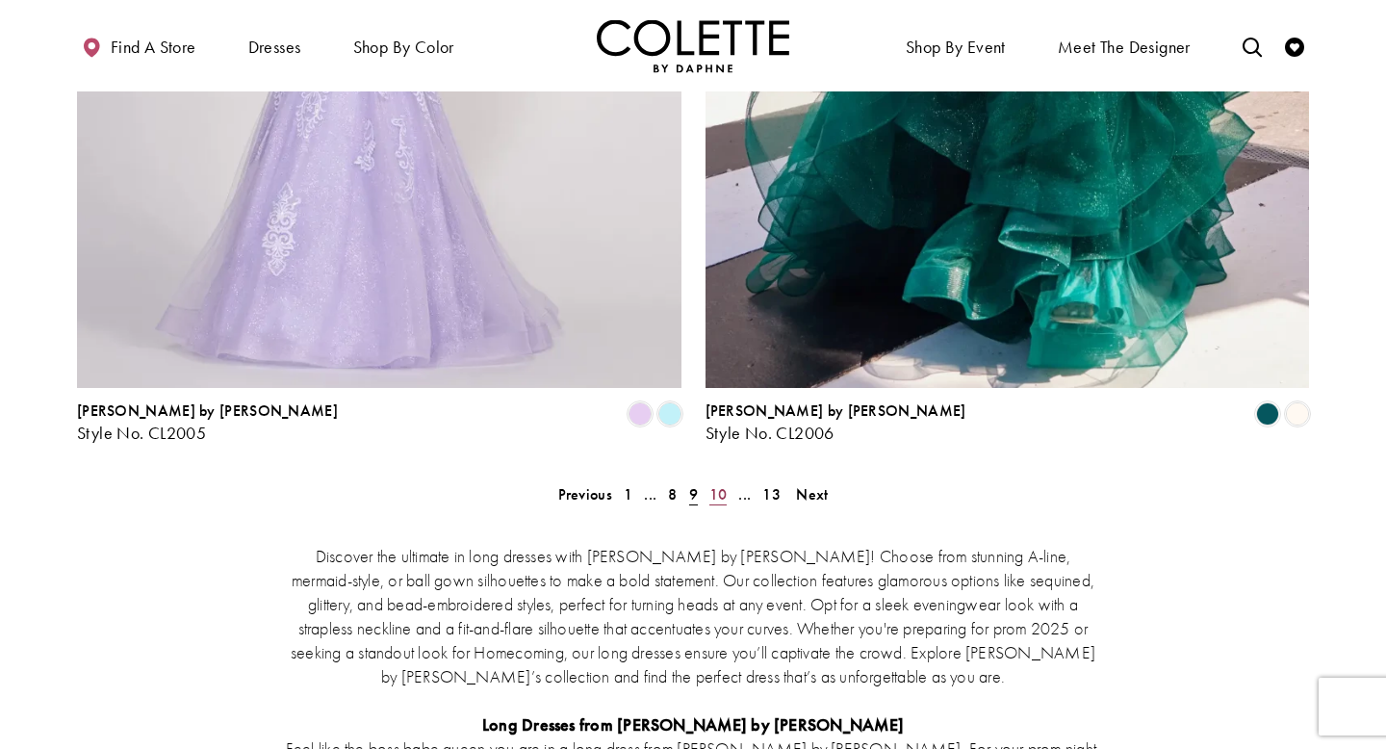
click at [721, 484] on span "10" at bounding box center [718, 494] width 18 height 20
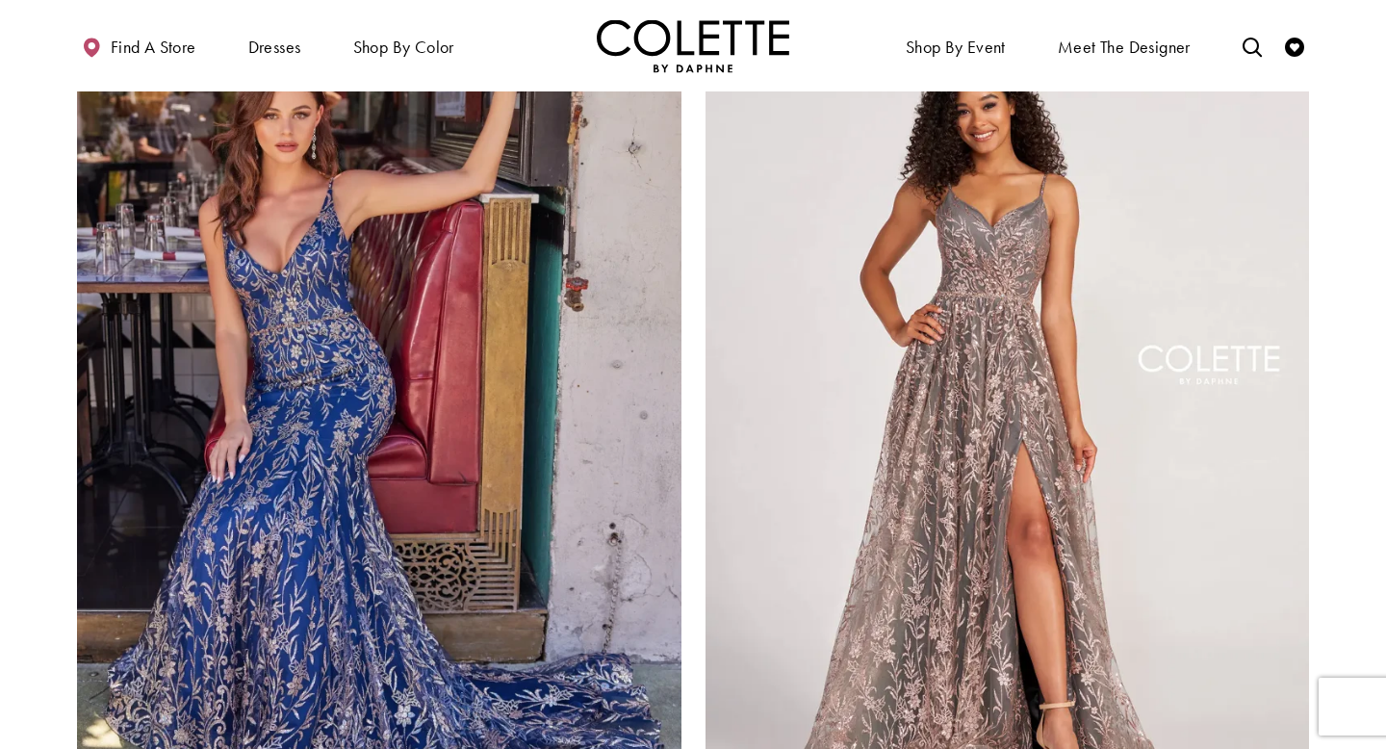
scroll to position [3606, 0]
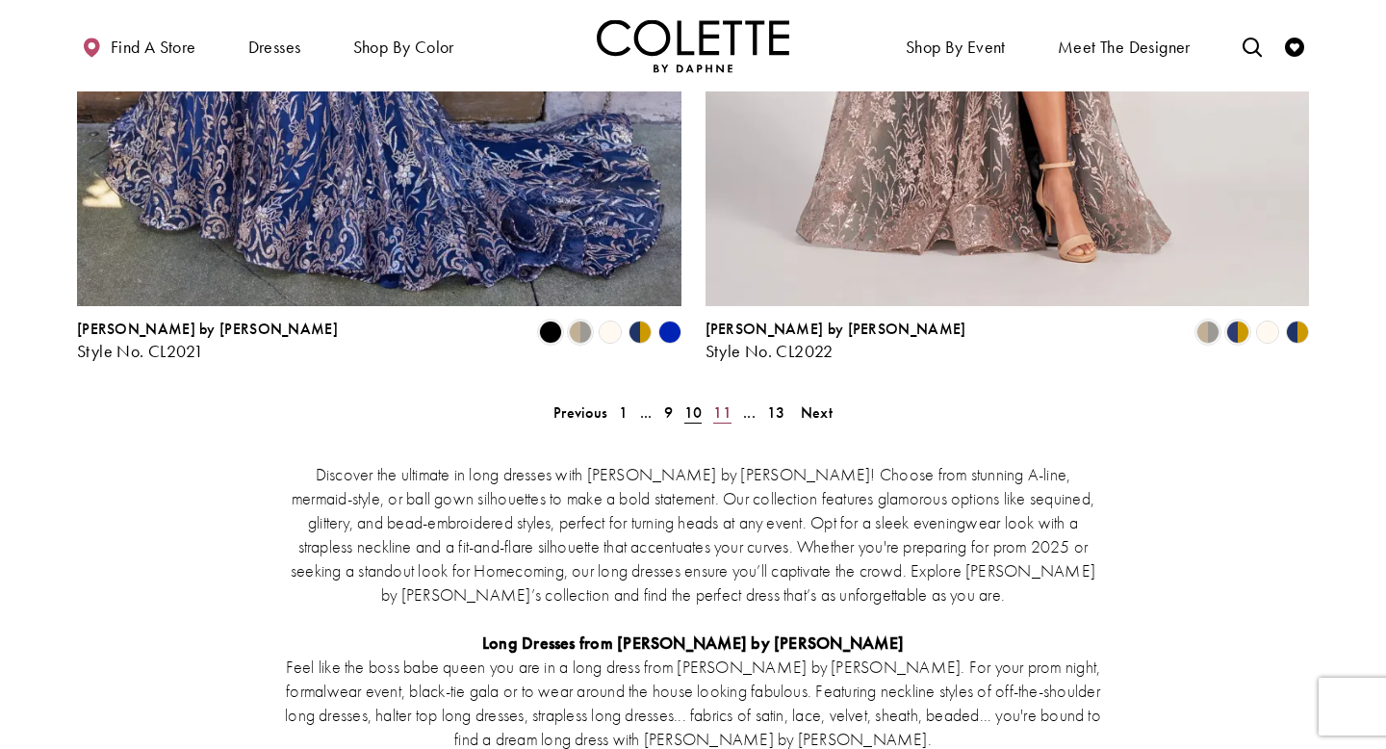
click at [728, 402] on span "11" at bounding box center [722, 412] width 18 height 20
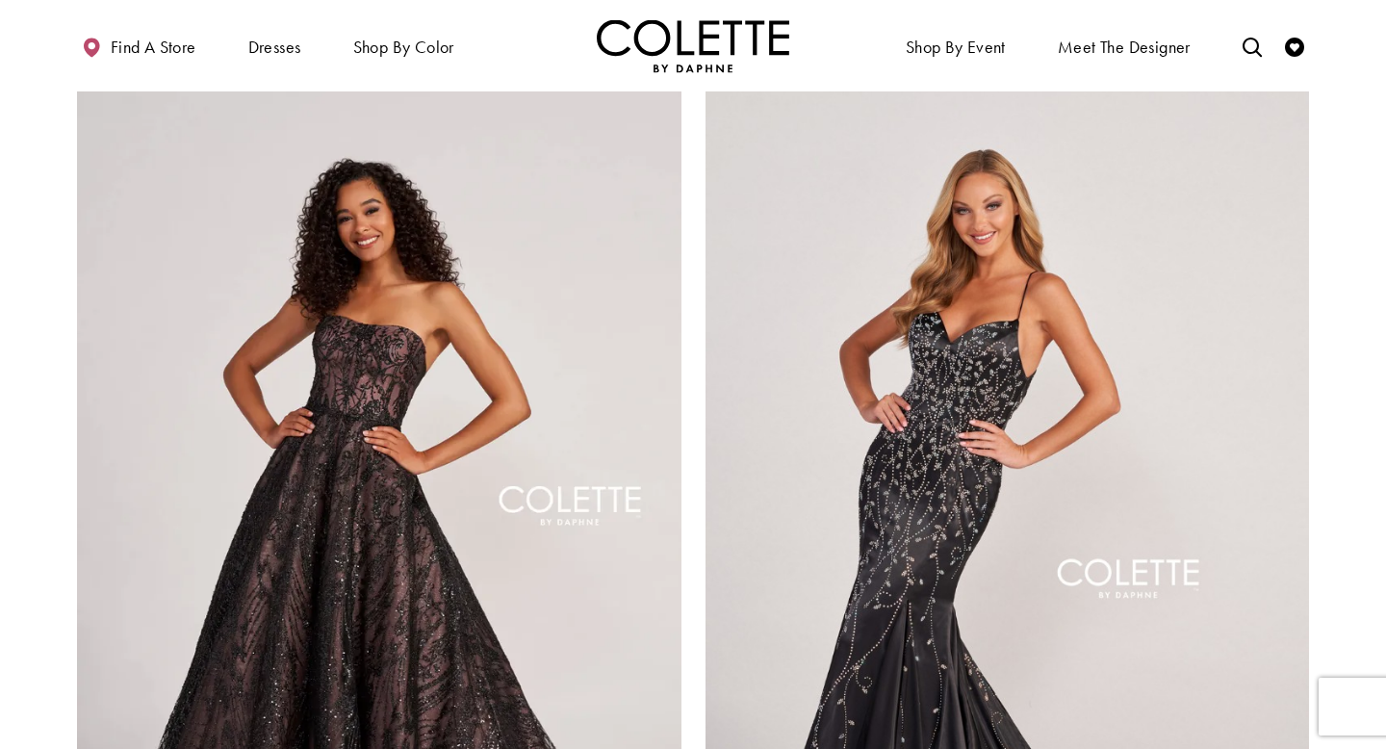
scroll to position [3363, 0]
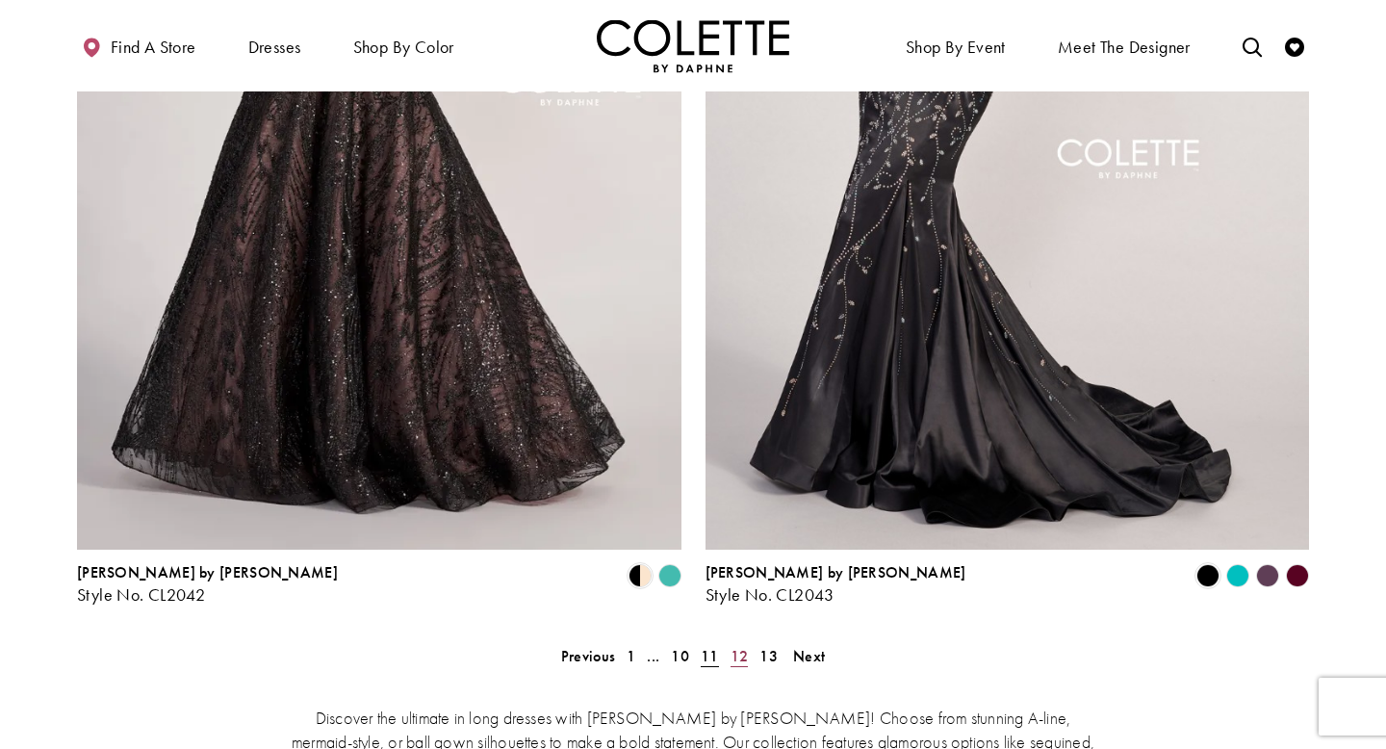
click at [739, 646] on span "12" at bounding box center [739, 656] width 18 height 20
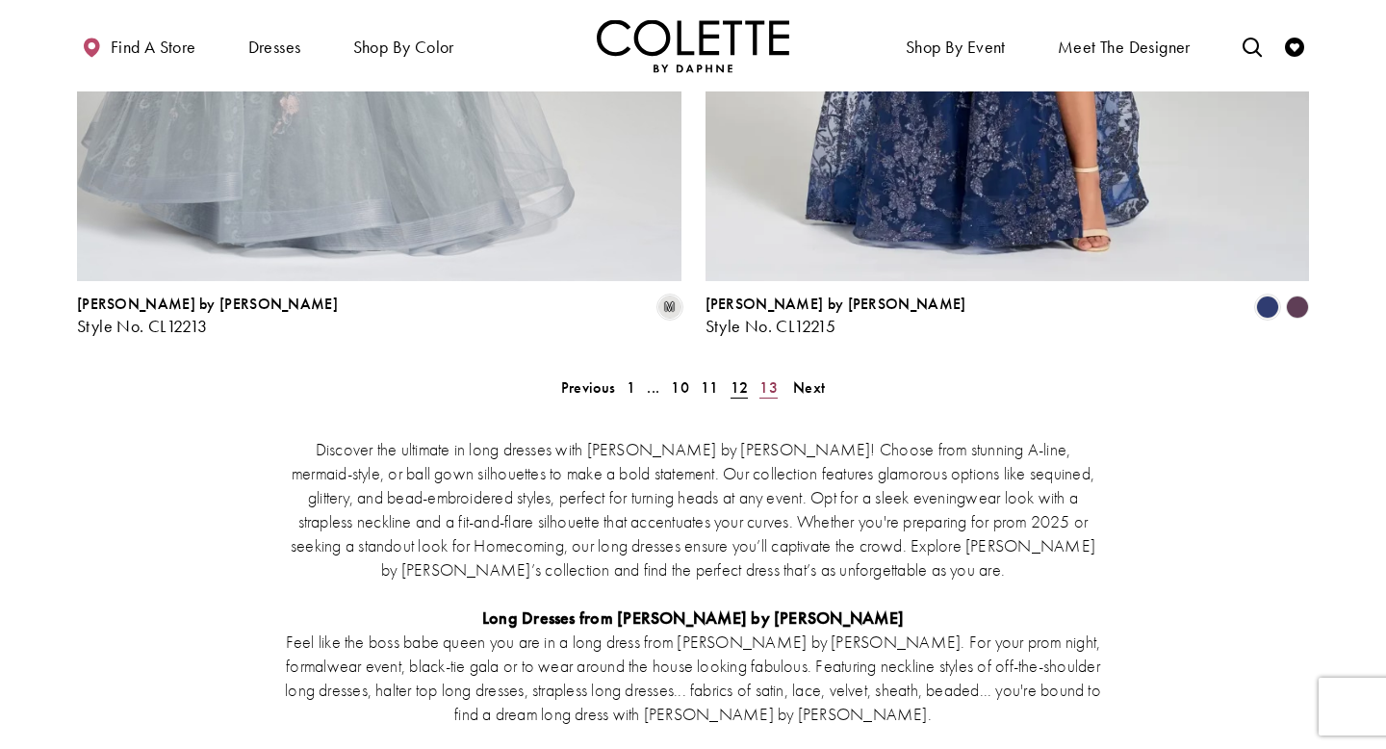
scroll to position [3628, 0]
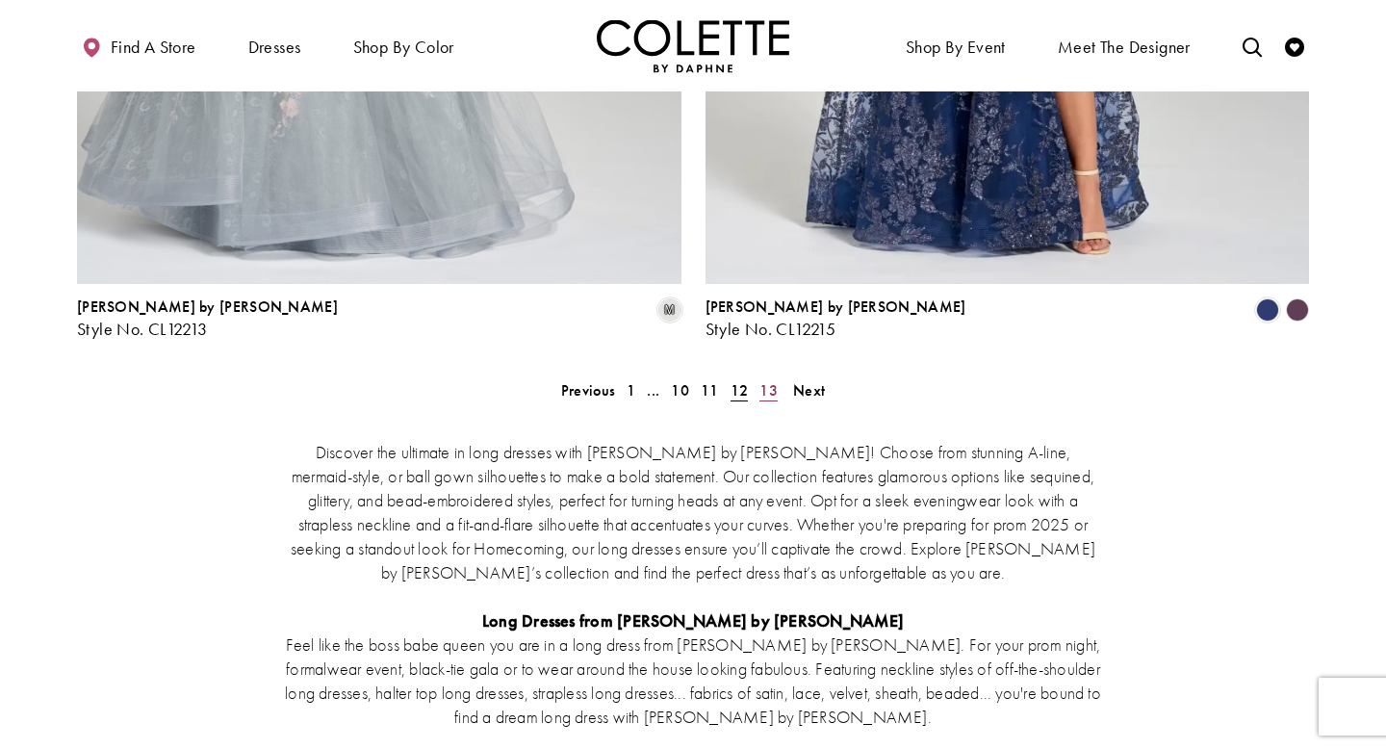
click at [768, 380] on span "13" at bounding box center [768, 390] width 18 height 20
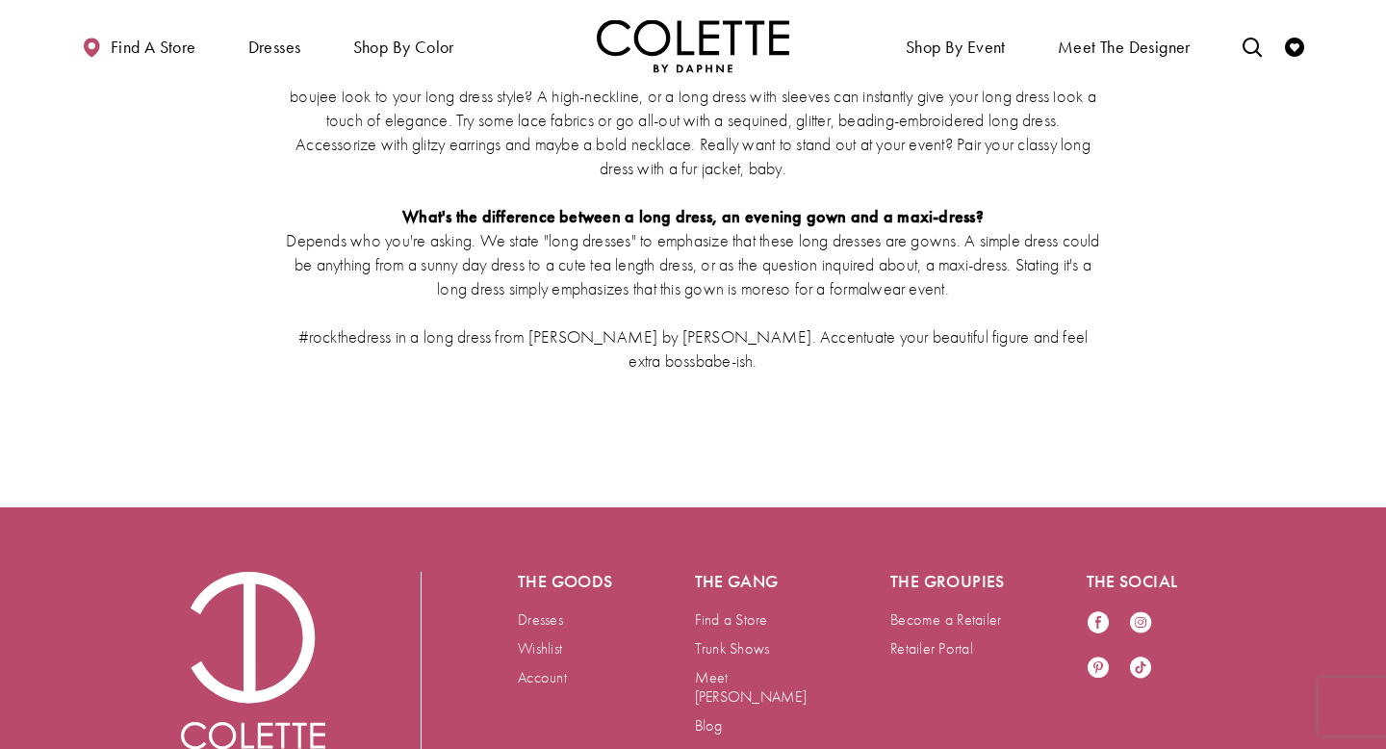
scroll to position [4593, 0]
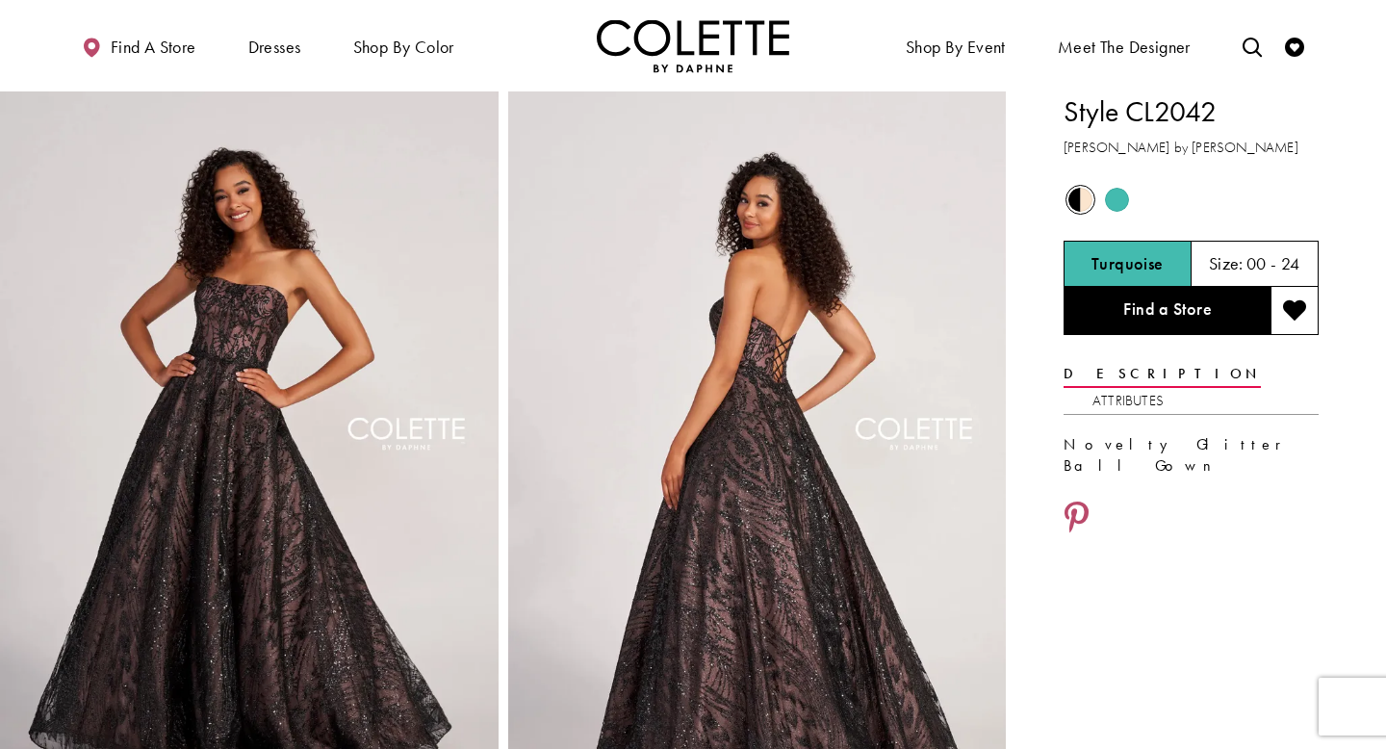
click at [1074, 203] on span "Product color controls state depends on size chosen" at bounding box center [1080, 200] width 24 height 24
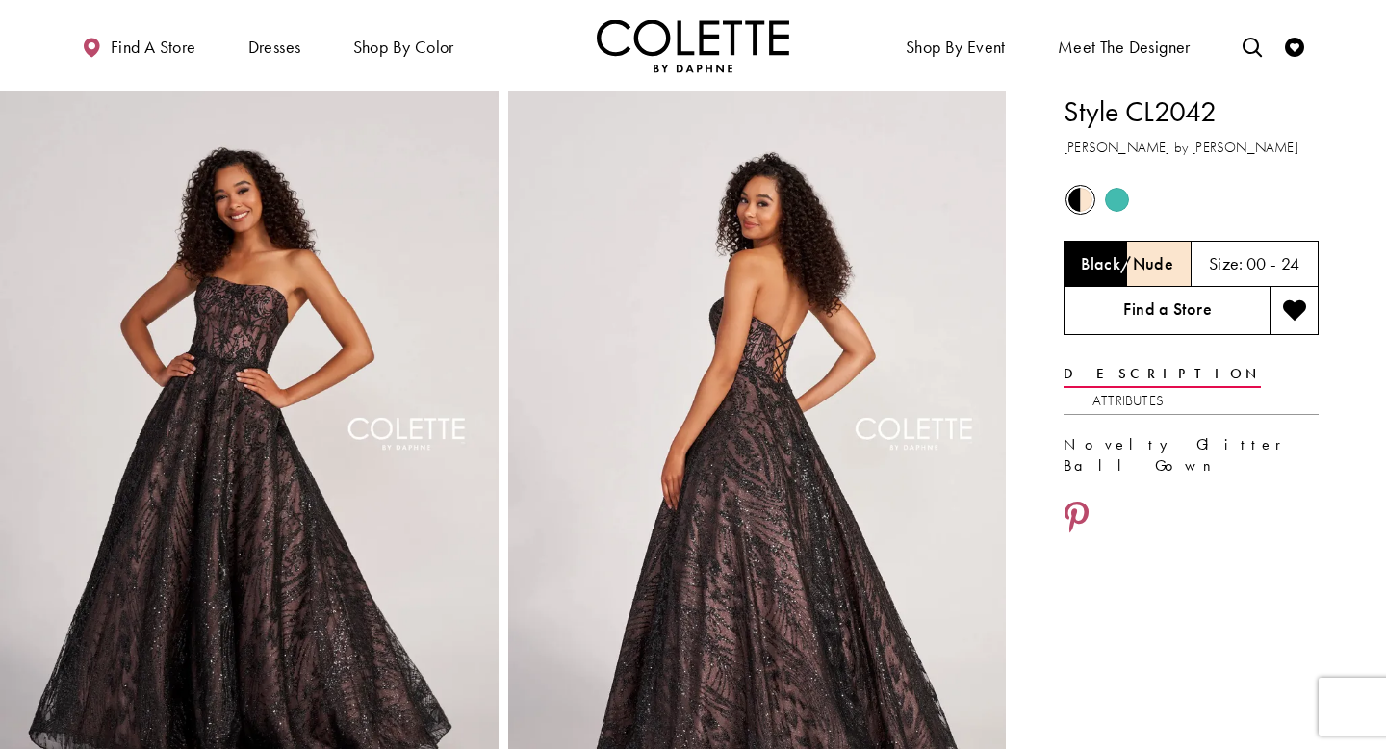
click at [1210, 302] on link "Find a Store" at bounding box center [1166, 311] width 207 height 48
